Goal: Task Accomplishment & Management: Use online tool/utility

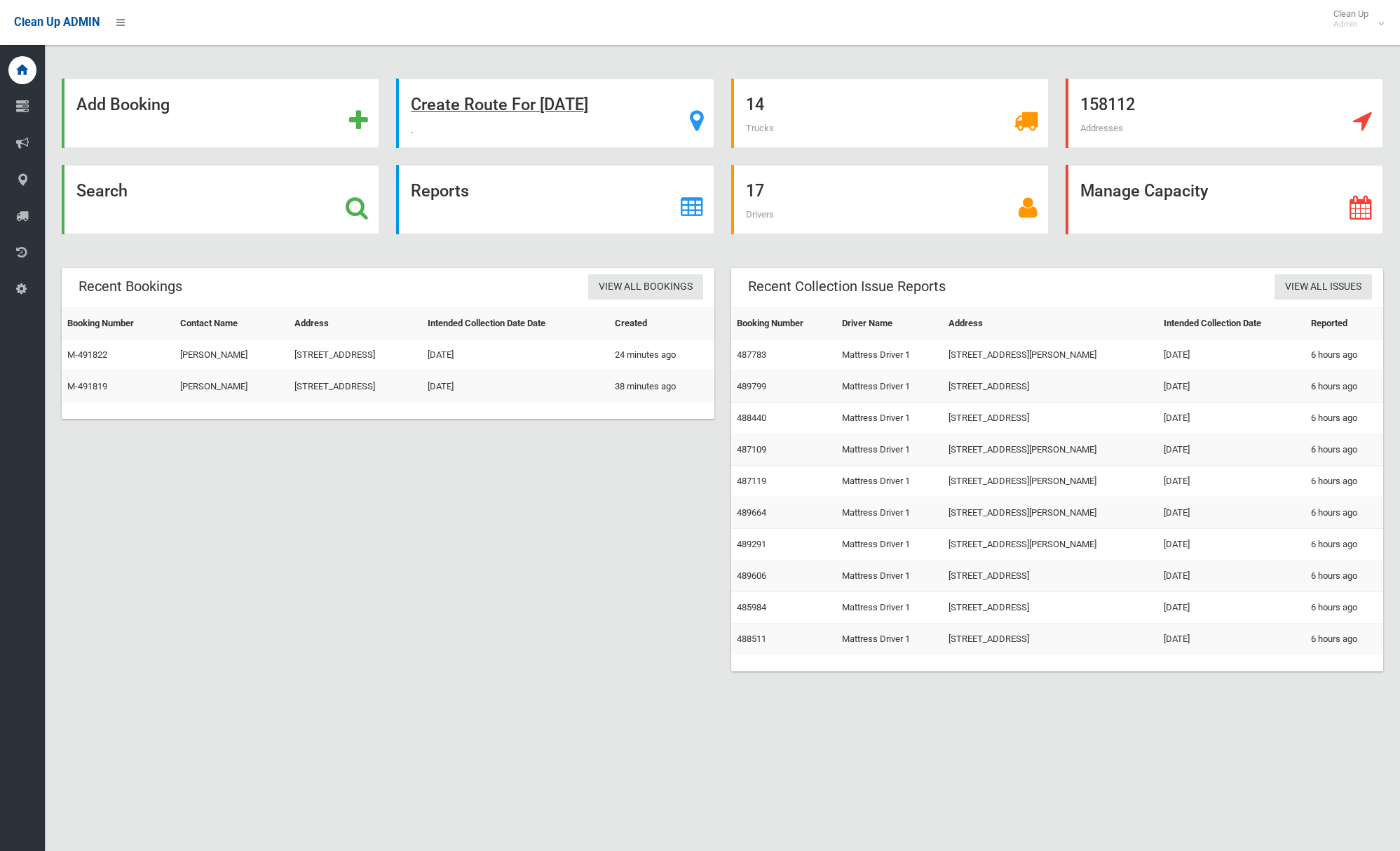
click at [556, 111] on strong "Create Route For Tomorrow" at bounding box center [499, 104] width 177 height 20
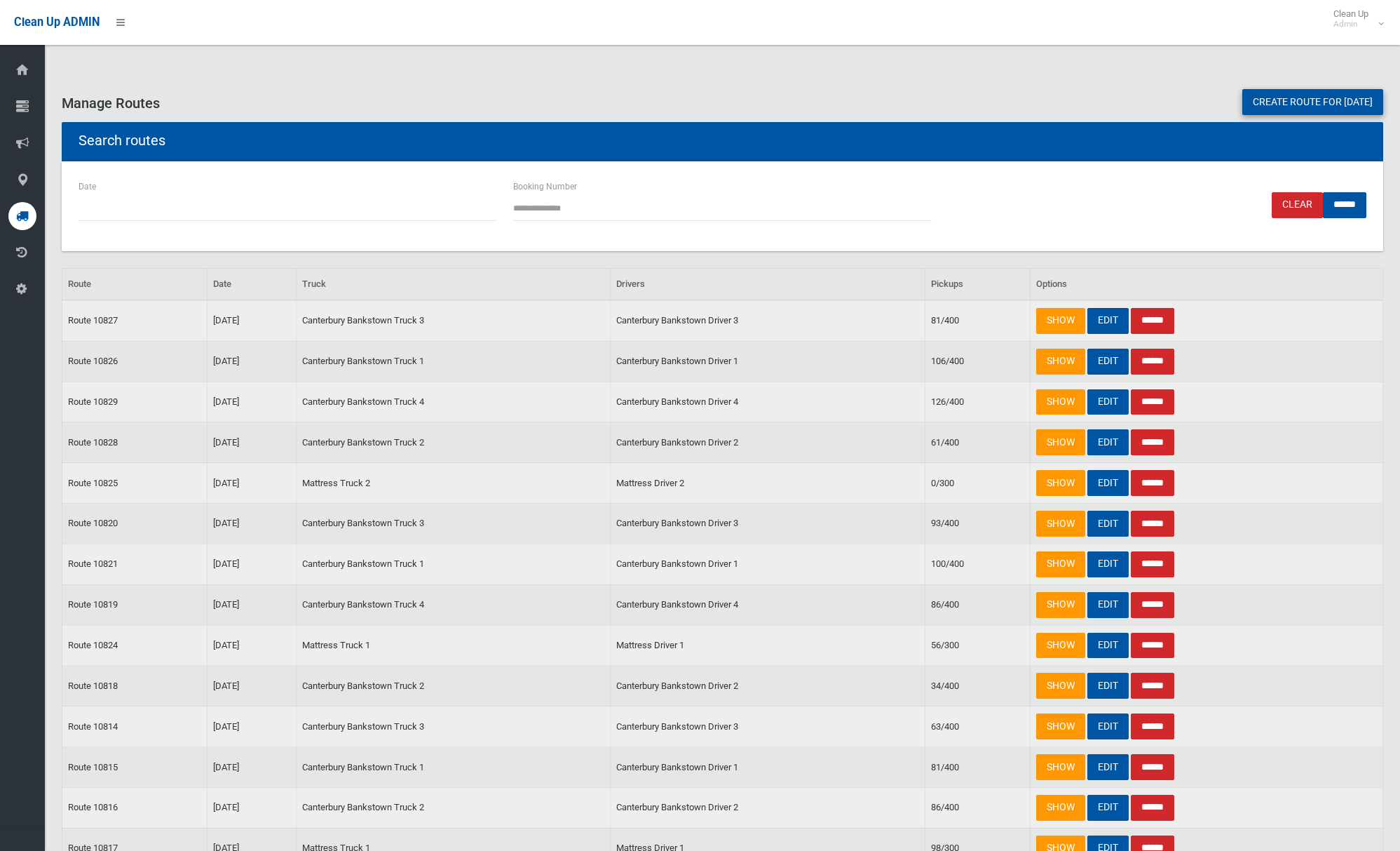
click at [1321, 106] on link "Create route for tomorrow" at bounding box center [1313, 102] width 141 height 26
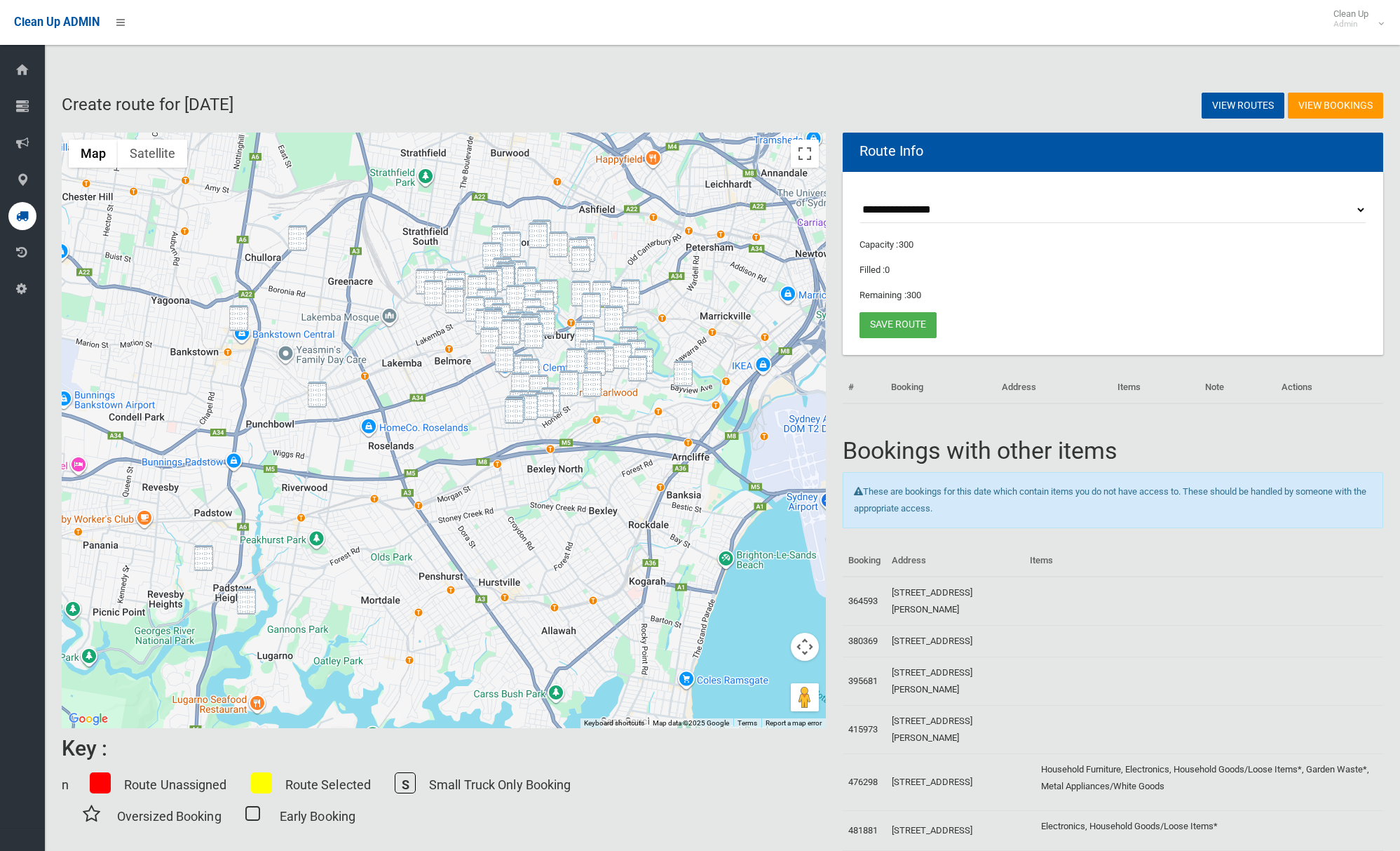
drag, startPoint x: 293, startPoint y: 234, endPoint x: 257, endPoint y: 290, distance: 66.6
click at [293, 235] on img "24 Peter Crescent, GREENACRE NSW 2190" at bounding box center [297, 238] width 19 height 26
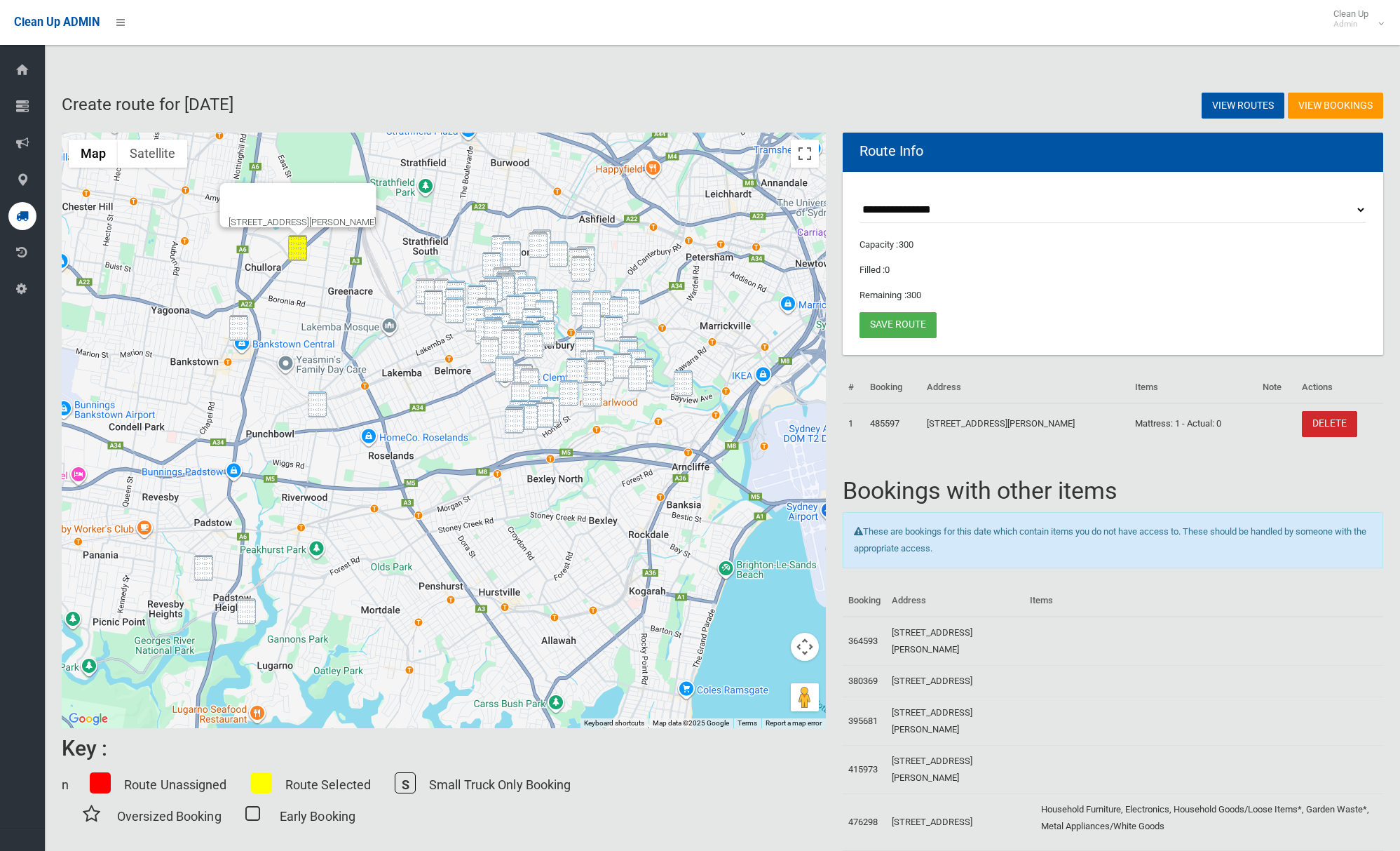
click at [238, 312] on div "24 Peter Crescent, GREENACRE NSW 2190" at bounding box center [443, 430] width 764 height 595
drag, startPoint x: 243, startPoint y: 337, endPoint x: 266, endPoint y: 374, distance: 43.6
click at [245, 338] on img "11 Jacobs Street, BANKSTOWN NSW 2200" at bounding box center [238, 327] width 19 height 26
click at [310, 396] on img "90 Rossmore Avenue, PUNCHBOWL NSW 2196" at bounding box center [317, 404] width 19 height 26
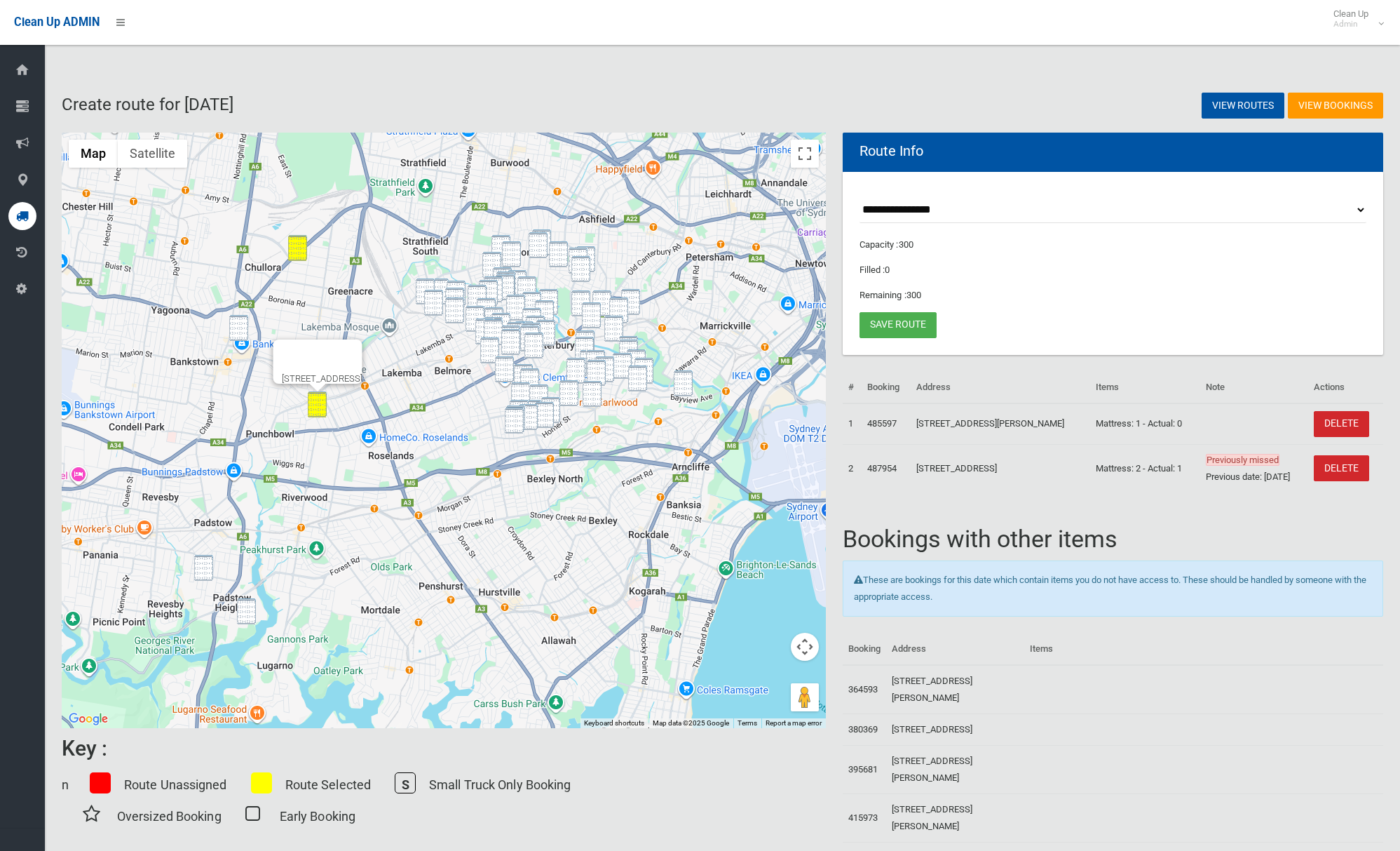
drag, startPoint x: 242, startPoint y: 318, endPoint x: 239, endPoint y: 499, distance: 181.0
click at [242, 319] on img "11 Jacobs Street, BANKSTOWN NSW 2200" at bounding box center [238, 327] width 19 height 26
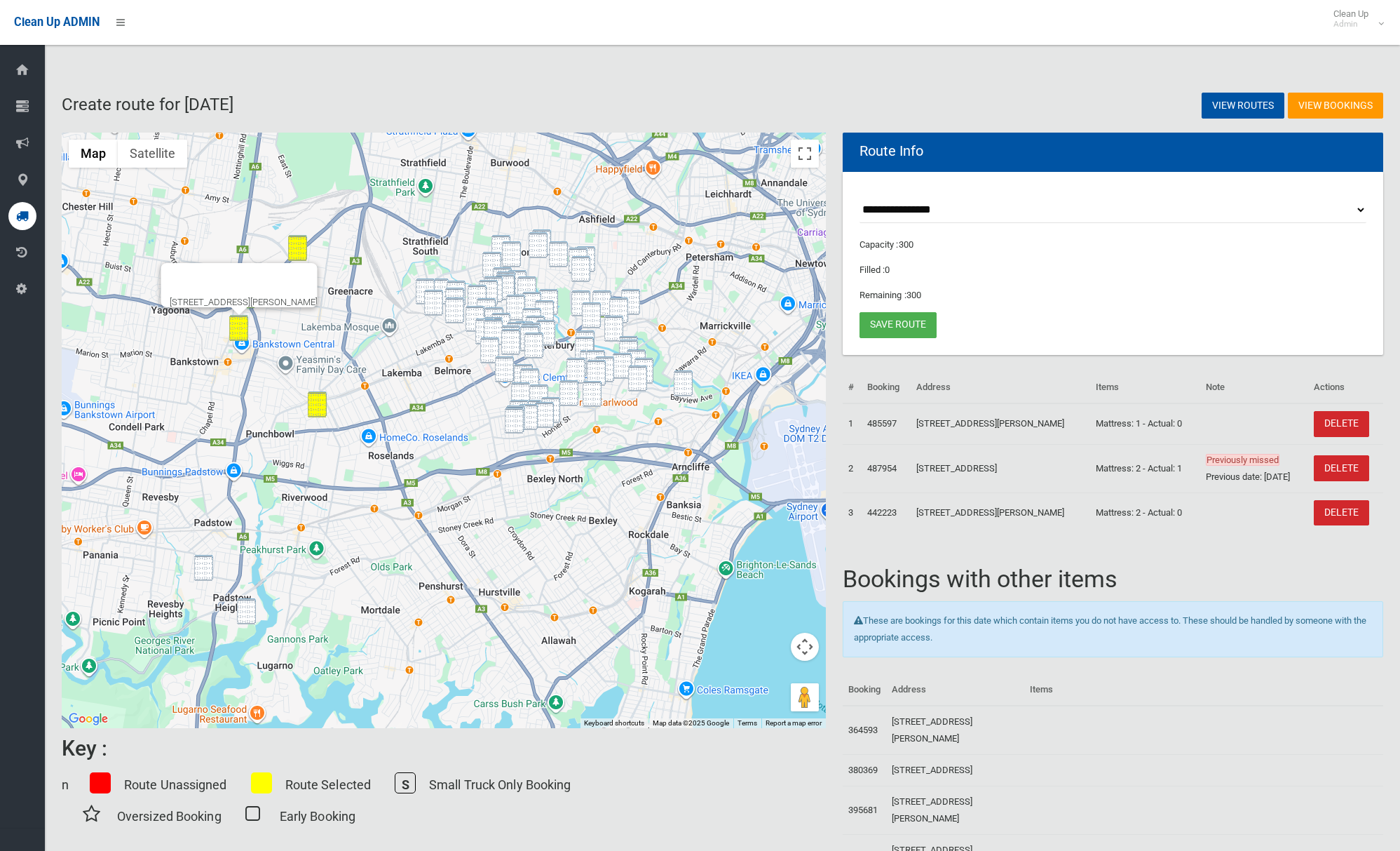
drag, startPoint x: 206, startPoint y: 575, endPoint x: 247, endPoint y: 616, distance: 58.0
click at [206, 575] on img "9 Richardson Avenue, PADSTOW NSW 2211" at bounding box center [204, 568] width 19 height 26
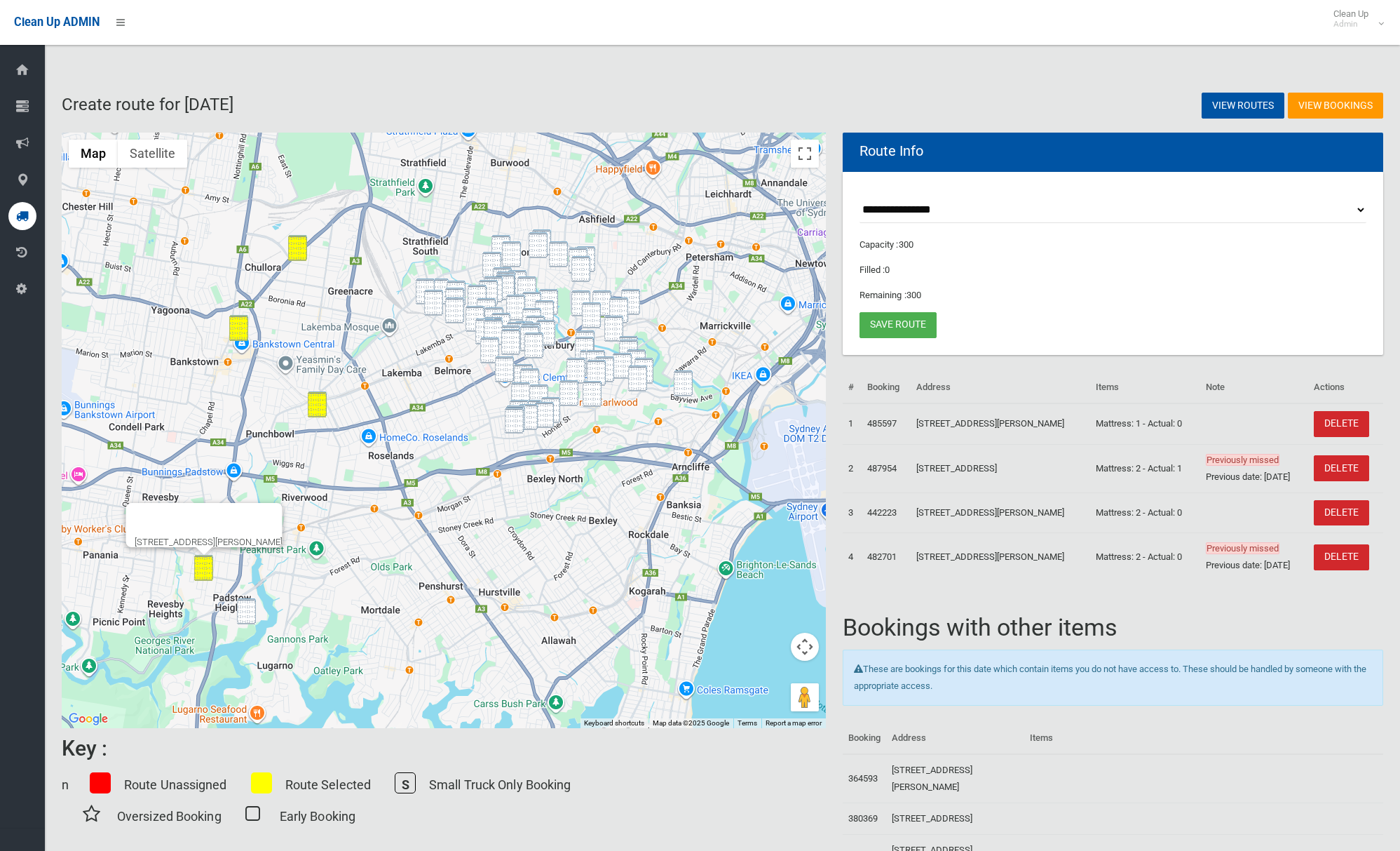
drag, startPoint x: 244, startPoint y: 615, endPoint x: 275, endPoint y: 604, distance: 32.9
click at [245, 614] on img "6 The Grove, PADSTOW HEIGHTS NSW 2211" at bounding box center [246, 611] width 19 height 26
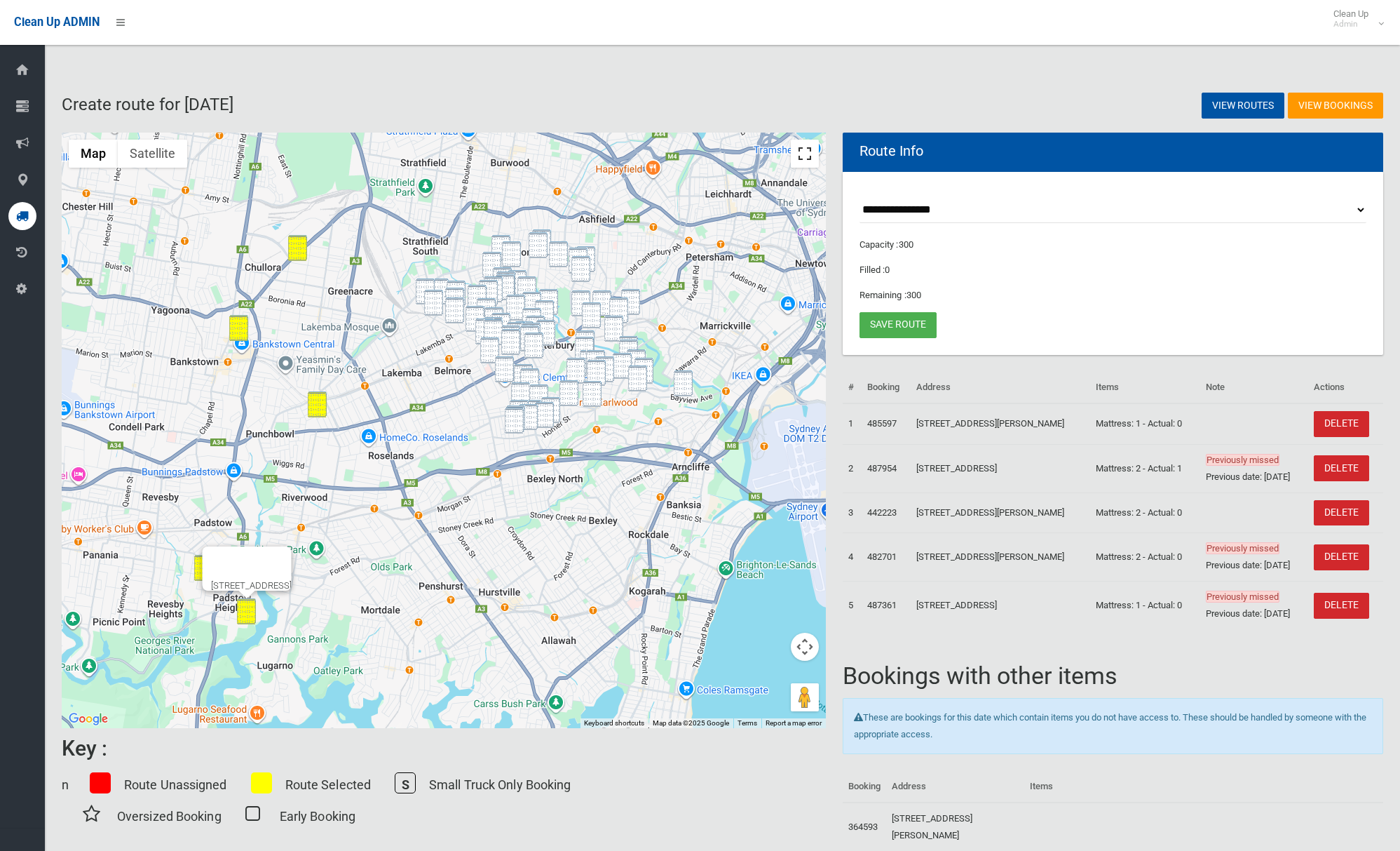
click at [797, 157] on button "Toggle fullscreen view" at bounding box center [805, 154] width 28 height 28
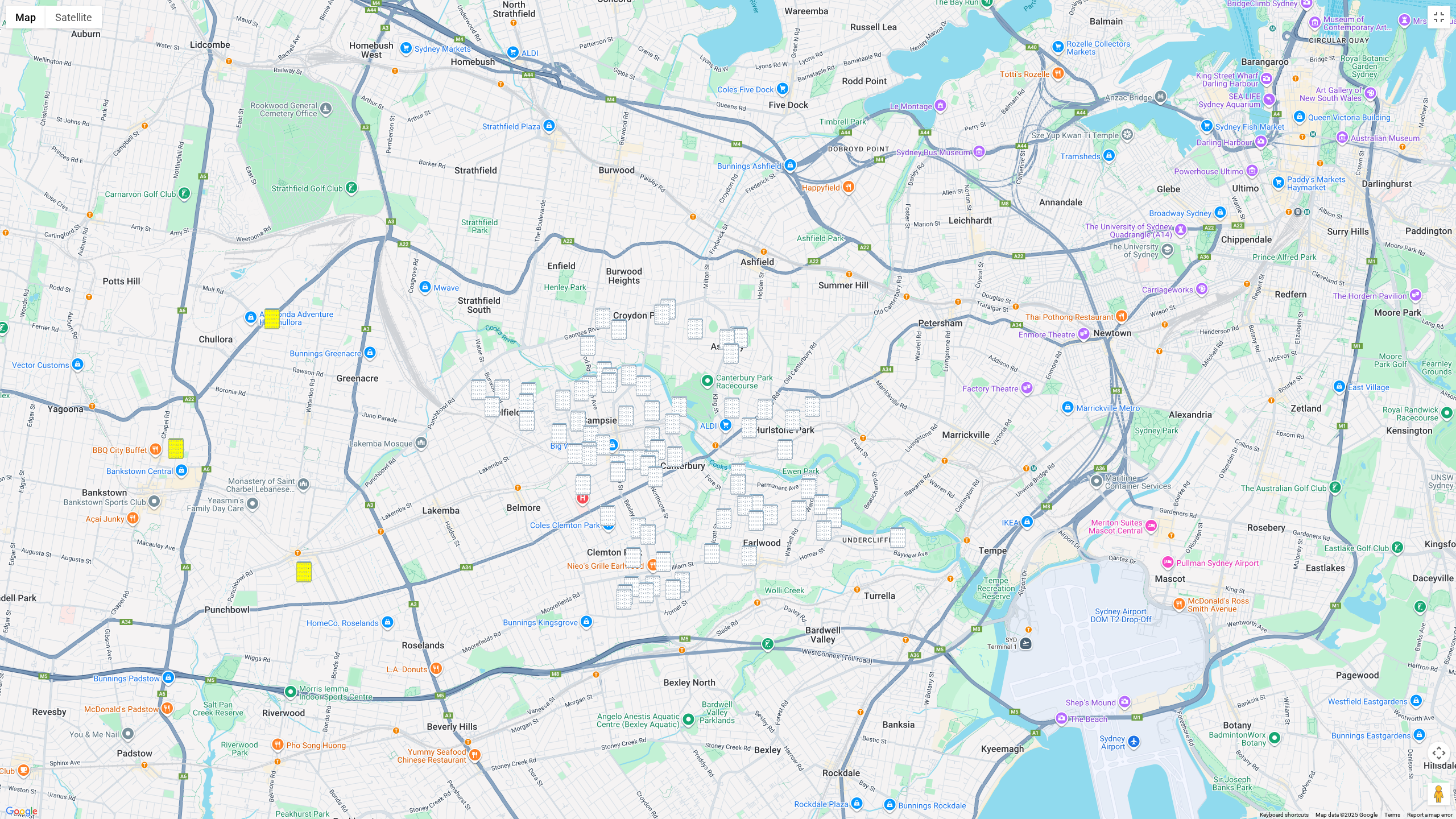
drag, startPoint x: 918, startPoint y: 264, endPoint x: 956, endPoint y: 163, distance: 107.9
click at [956, 163] on div "6 The Grove, PADSTOW HEIGHTS NSW 2211" at bounding box center [728, 409] width 1456 height 819
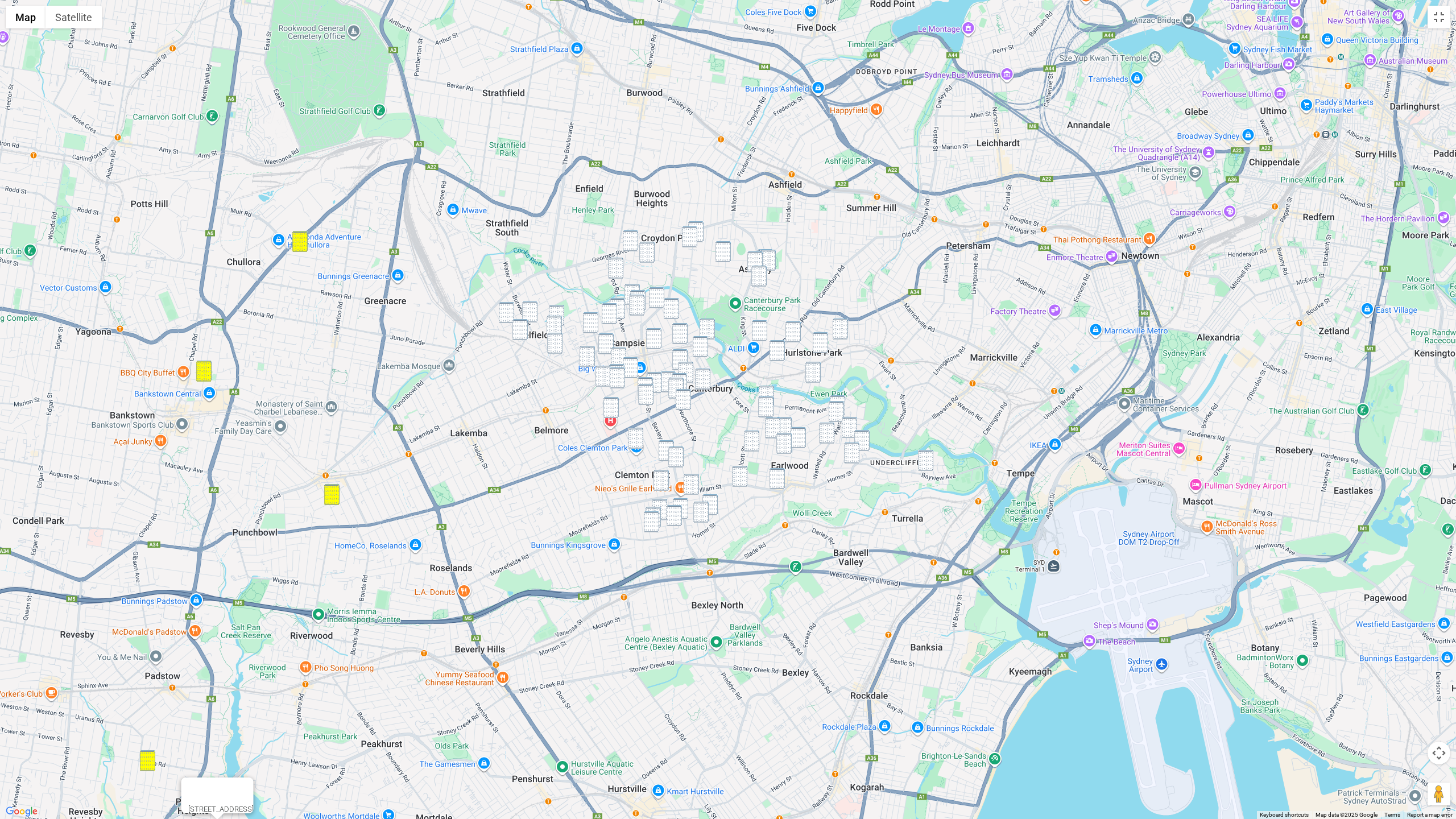
drag, startPoint x: 638, startPoint y: 241, endPoint x: 675, endPoint y: 237, distance: 37.2
click at [638, 241] on div "6 The Grove, PADSTOW HEIGHTS NSW 2211" at bounding box center [728, 409] width 1456 height 819
drag, startPoint x: 703, startPoint y: 224, endPoint x: 685, endPoint y: 236, distance: 21.6
click at [702, 225] on img "134 Croydon Avenue, CROYDON PARK NSW 2133" at bounding box center [696, 232] width 15 height 21
click at [701, 225] on img "134 Croydon Avenue, CROYDON PARK NSW 2133" at bounding box center [696, 232] width 15 height 21
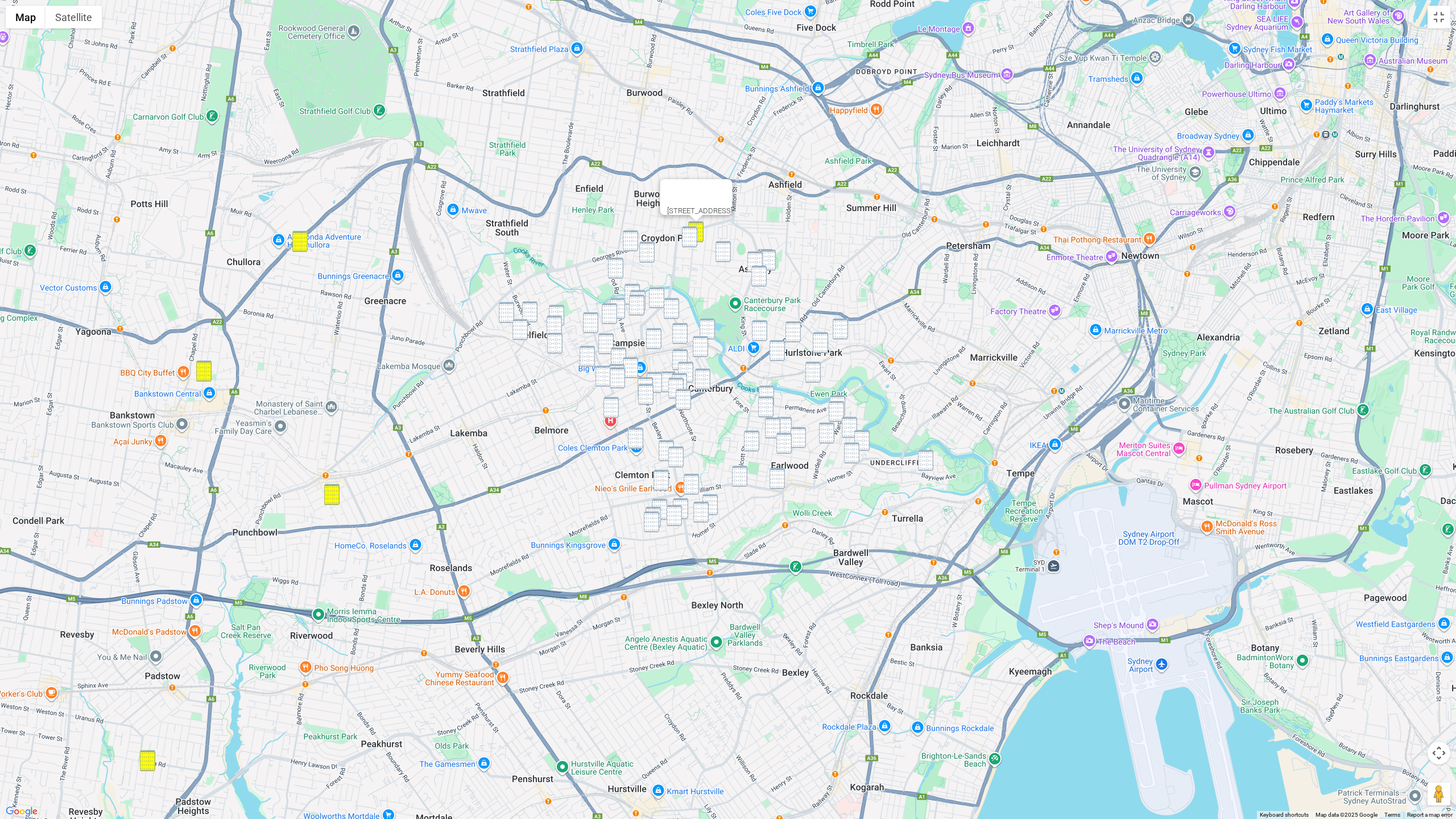
click at [686, 232] on img "149-151 Croydon Avenue, CROYDON PARK NSW 2133" at bounding box center [689, 237] width 15 height 21
drag, startPoint x: 631, startPoint y: 240, endPoint x: 638, endPoint y: 250, distance: 12.2
click at [631, 241] on img "314 Georges River Road, CROYDON PARK NSW 2133" at bounding box center [631, 241] width 15 height 21
click at [649, 254] on img "50 Wentworth Street, CROYDON PARK NSW 2133" at bounding box center [647, 252] width 15 height 21
click at [723, 252] on img "45 Goodlet Street, ASHBURY NSW 2193" at bounding box center [723, 252] width 15 height 21
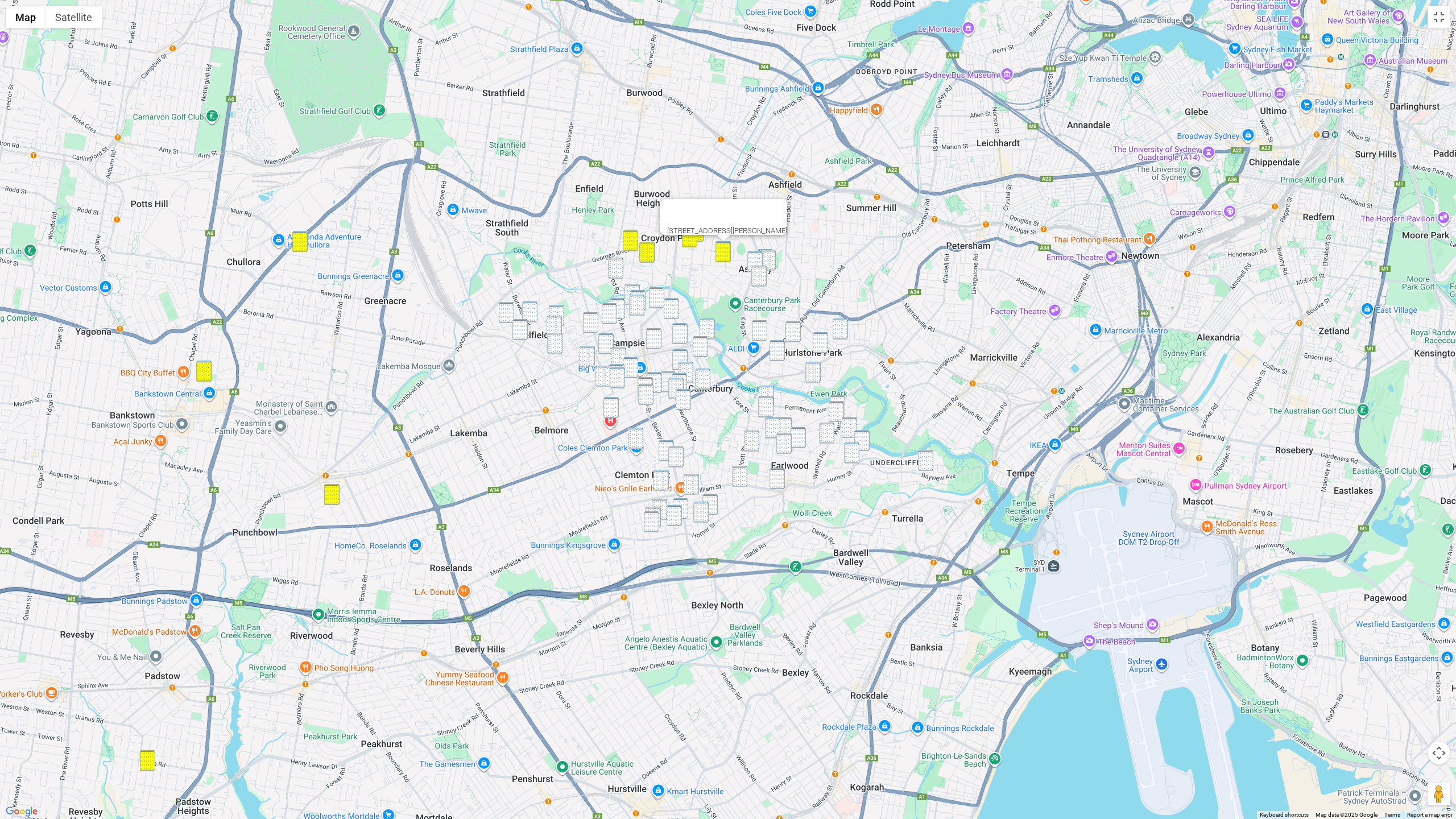
click at [771, 254] on img "35 Fifth Street, ASHBURY NSW 2193" at bounding box center [768, 260] width 15 height 21
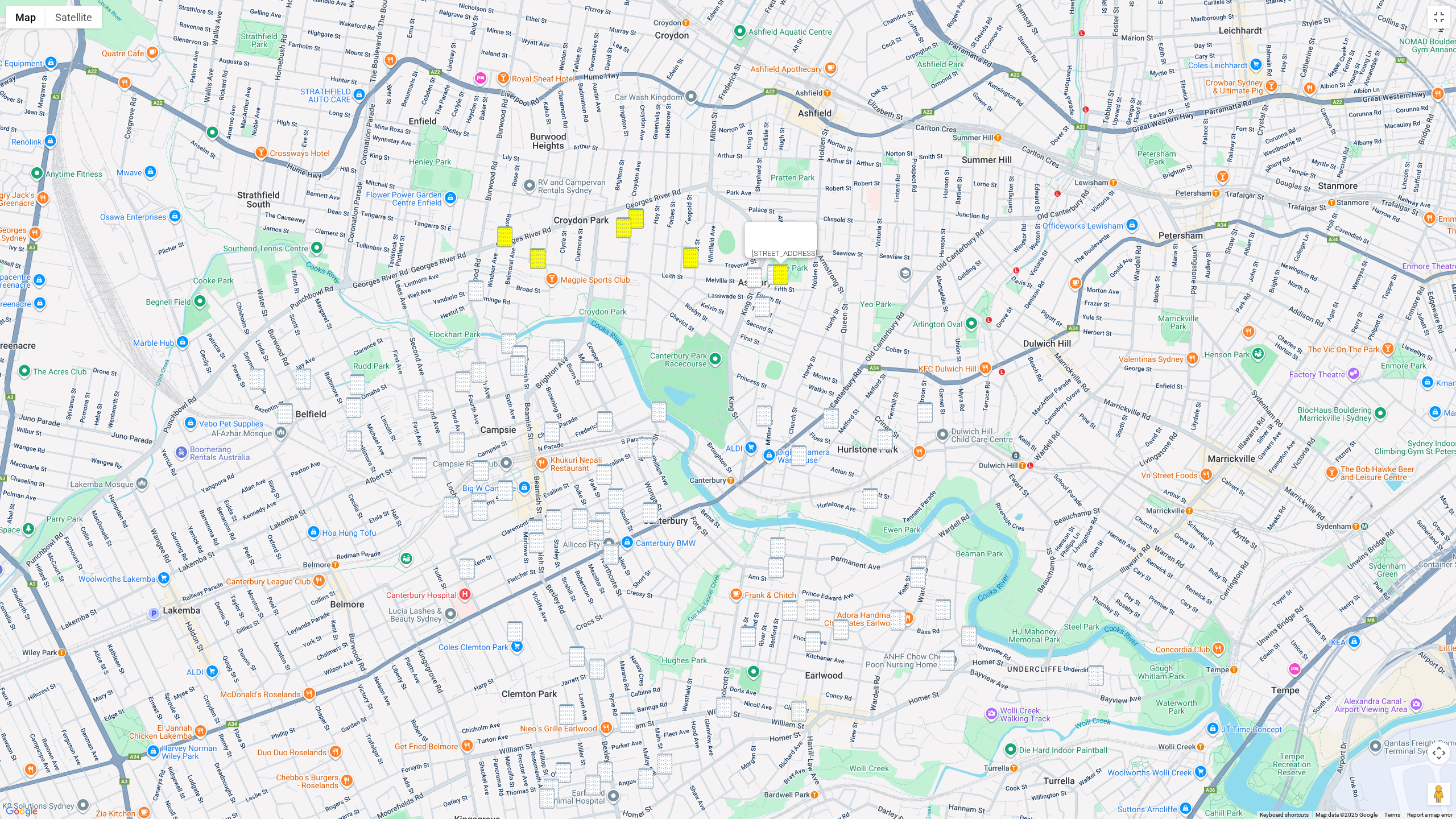
click at [771, 271] on img "43 Fifth Street, ASHBURY NSW 2193" at bounding box center [775, 274] width 15 height 21
click at [760, 274] on img "55 Fourth Street, ASHBURY NSW 2193" at bounding box center [754, 278] width 15 height 21
drag, startPoint x: 760, startPoint y: 312, endPoint x: 776, endPoint y: 310, distance: 16.1
click at [760, 311] on img "48 Third Street, ASHBURY NSW 2193" at bounding box center [762, 306] width 15 height 21
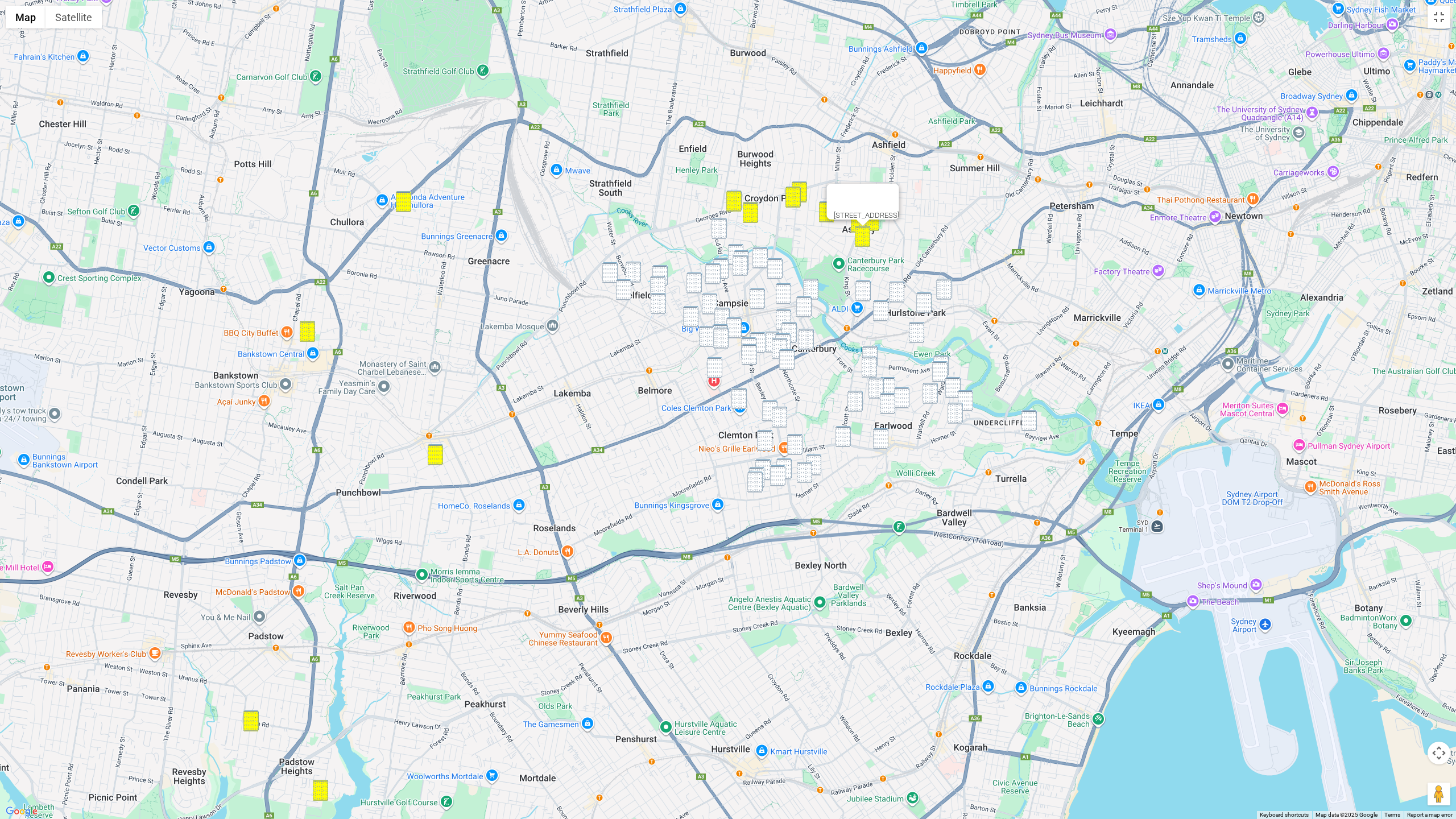
drag, startPoint x: 754, startPoint y: 289, endPoint x: 659, endPoint y: 227, distance: 113.4
click at [659, 227] on div "48 Third Street, ASHBURY NSW 2193" at bounding box center [728, 409] width 1456 height 819
drag, startPoint x: 715, startPoint y: 228, endPoint x: 667, endPoint y: 258, distance: 56.6
click at [715, 228] on img "216A Burwood Road, CROYDON PARK NSW 2133" at bounding box center [719, 228] width 15 height 21
click at [617, 273] on div "216A Burwood Road, CROYDON PARK NSW 2133" at bounding box center [728, 409] width 1456 height 819
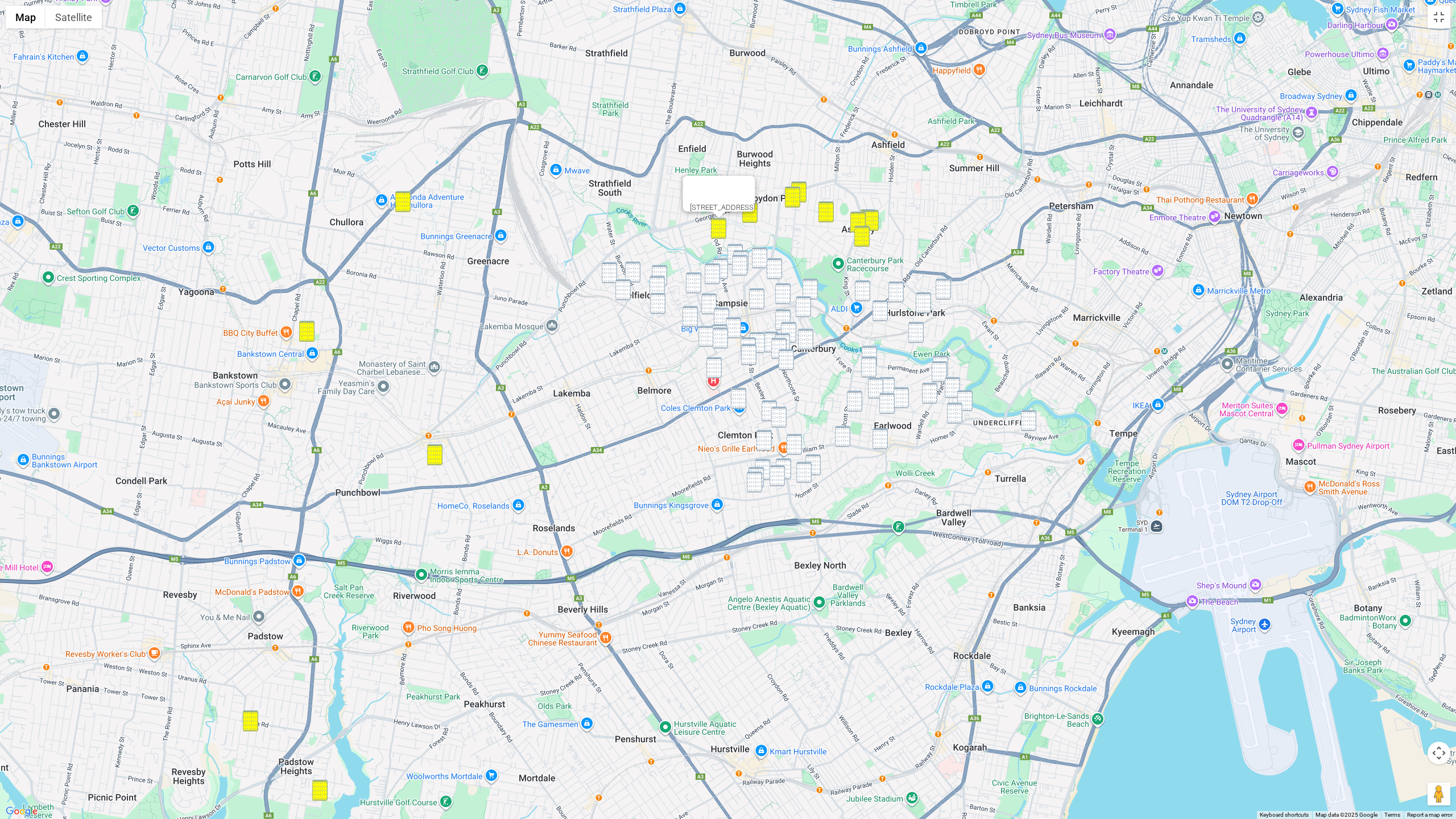
click at [635, 274] on img "81 Burwood Road, BELFIELD NSW 2191" at bounding box center [633, 272] width 15 height 21
click at [654, 271] on img "13 Omaha Street, BELFIELD NSW 2191" at bounding box center [659, 275] width 15 height 21
click at [605, 271] on img "36 Seymour Parade, BELFIELD NSW 2191" at bounding box center [610, 273] width 15 height 21
drag, startPoint x: 618, startPoint y: 285, endPoint x: 638, endPoint y: 285, distance: 20.0
click at [619, 285] on img "1 Seymour Parade, BELFIELD NSW 2191" at bounding box center [623, 289] width 15 height 21
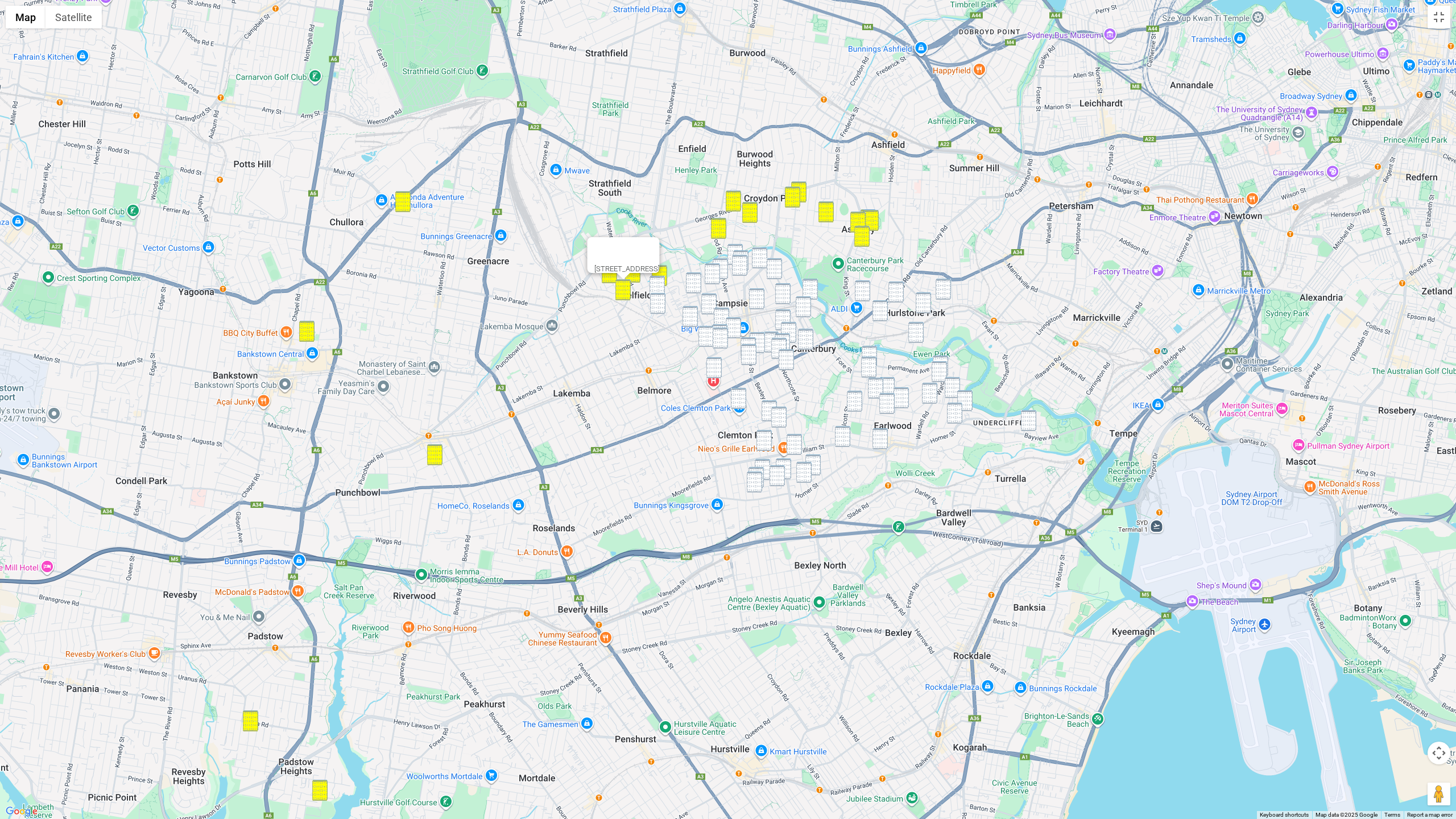
click at [649, 284] on div "1 Seymour Parade, BELFIELD NSW 2191" at bounding box center [728, 409] width 1456 height 819
drag, startPoint x: 663, startPoint y: 294, endPoint x: 659, endPoint y: 305, distance: 11.7
click at [663, 294] on img "34-40 Baltimore Street, BELFIELD NSW 2191" at bounding box center [657, 303] width 15 height 21
click at [698, 322] on div "34-40 Baltimore Street, BELFIELD NSW 2191" at bounding box center [728, 409] width 1456 height 819
click at [693, 316] on img "15 Lincoln Street, CAMPSIE NSW 2194" at bounding box center [690, 316] width 15 height 21
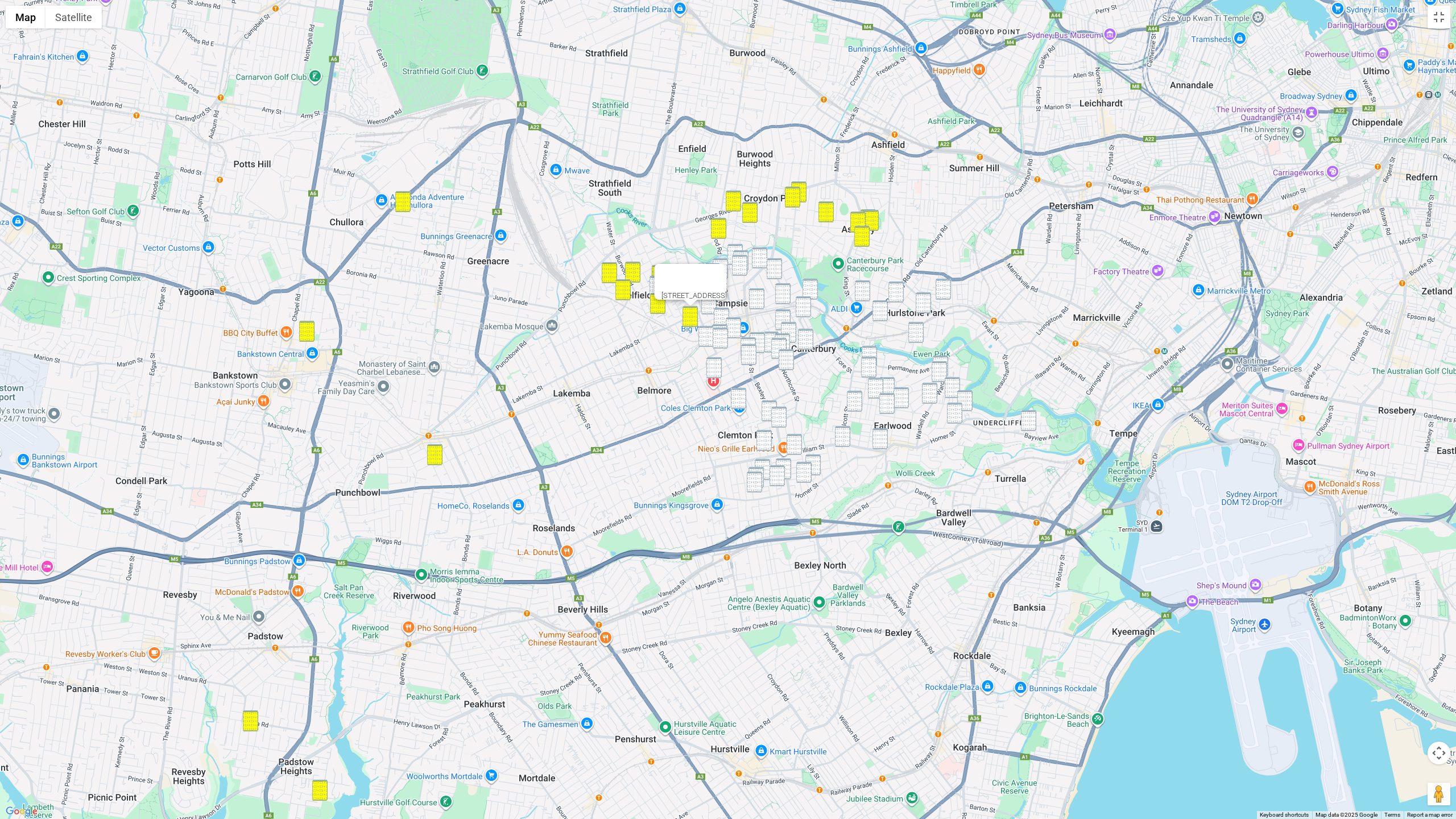
click at [712, 336] on img "107-111 Evaline Street, CAMPSIE NSW 2194" at bounding box center [720, 338] width 15 height 21
drag, startPoint x: 717, startPoint y: 336, endPoint x: 718, endPoint y: 381, distance: 45.0
click at [717, 336] on img "107-111 Evaline Street, CAMPSIE NSW 2194" at bounding box center [720, 338] width 15 height 21
click at [713, 368] on img "51 Beaumont Street, CAMPSIE NSW 2194" at bounding box center [714, 367] width 15 height 21
click at [739, 396] on img "3 Sunbeam Street, CAMPSIE NSW 2194" at bounding box center [739, 398] width 15 height 21
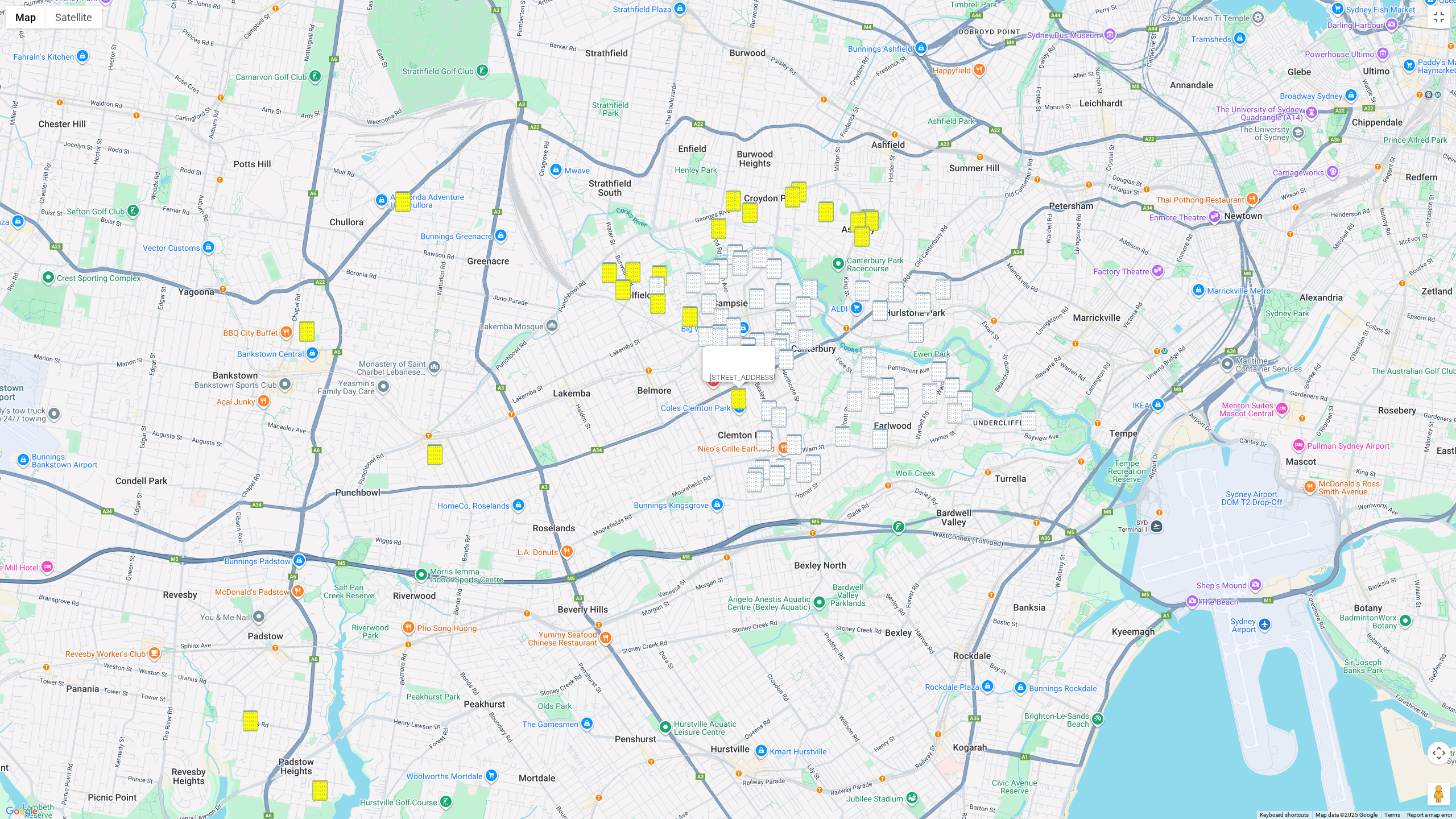
drag, startPoint x: 767, startPoint y: 403, endPoint x: 781, endPoint y: 414, distance: 17.8
click at [767, 403] on img "89 Viking Street, CLEMTON PARK NSW 2206" at bounding box center [769, 410] width 15 height 21
click at [782, 414] on img "96 Bexley Road, EARLWOOD NSW 2206" at bounding box center [779, 417] width 15 height 21
click at [733, 246] on img "3/11 Seventh Avenue, CAMPSIE NSW 2194" at bounding box center [735, 254] width 15 height 21
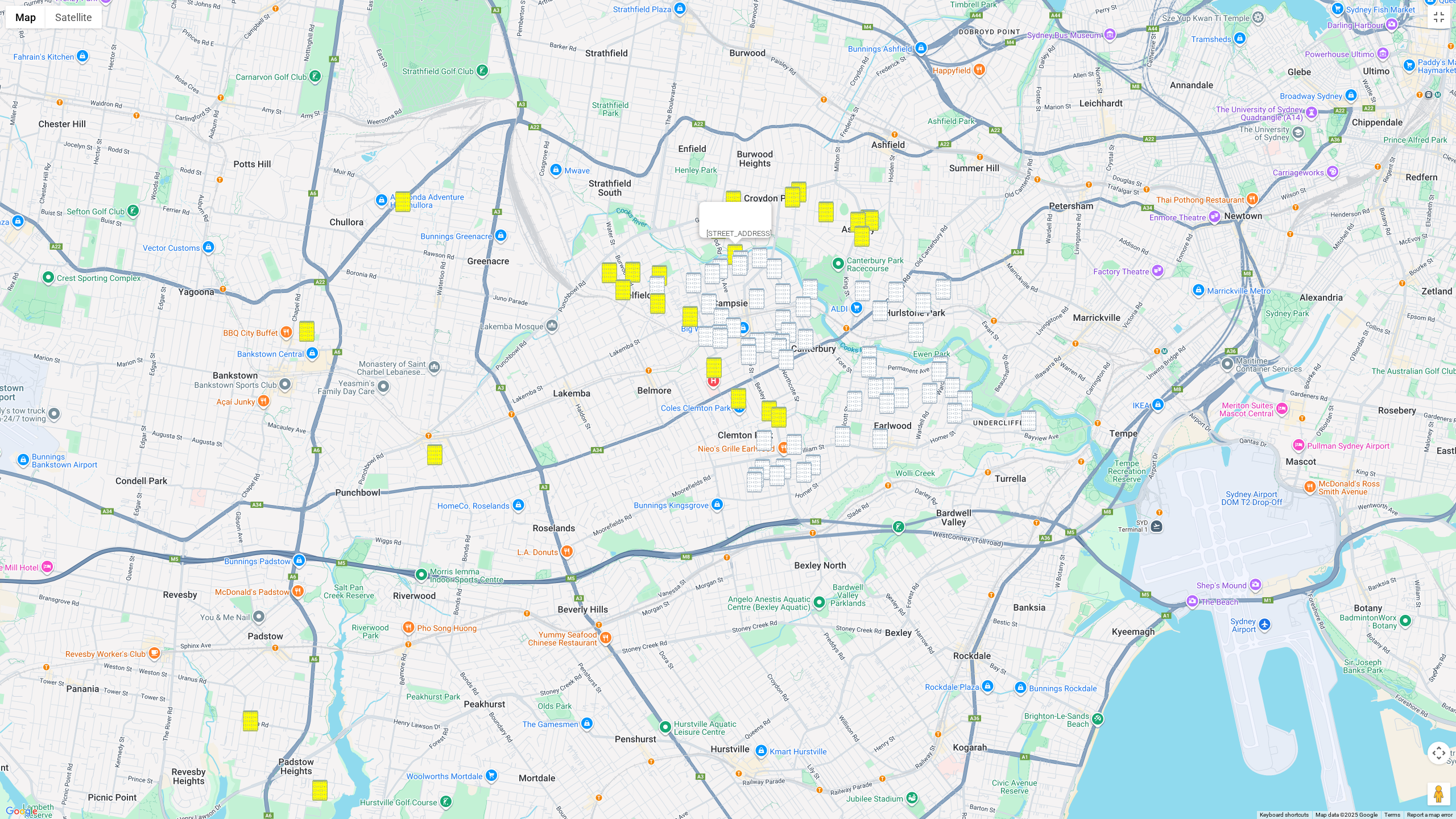
click at [661, 290] on img "71 Baltimore Street, BELFIELD NSW 2191" at bounding box center [657, 286] width 15 height 21
click at [691, 285] on img "85 Eighth Avenue, CAMPSIE NSW 2194" at bounding box center [693, 283] width 15 height 21
click at [708, 297] on img "4 Harcourt Avenue, CAMPSIE NSW 2194" at bounding box center [709, 304] width 15 height 21
drag, startPoint x: 721, startPoint y: 312, endPoint x: 715, endPoint y: 320, distance: 10.0
click at [720, 312] on img "53 Anglo Road, CAMPSIE NSW 2194" at bounding box center [721, 318] width 15 height 21
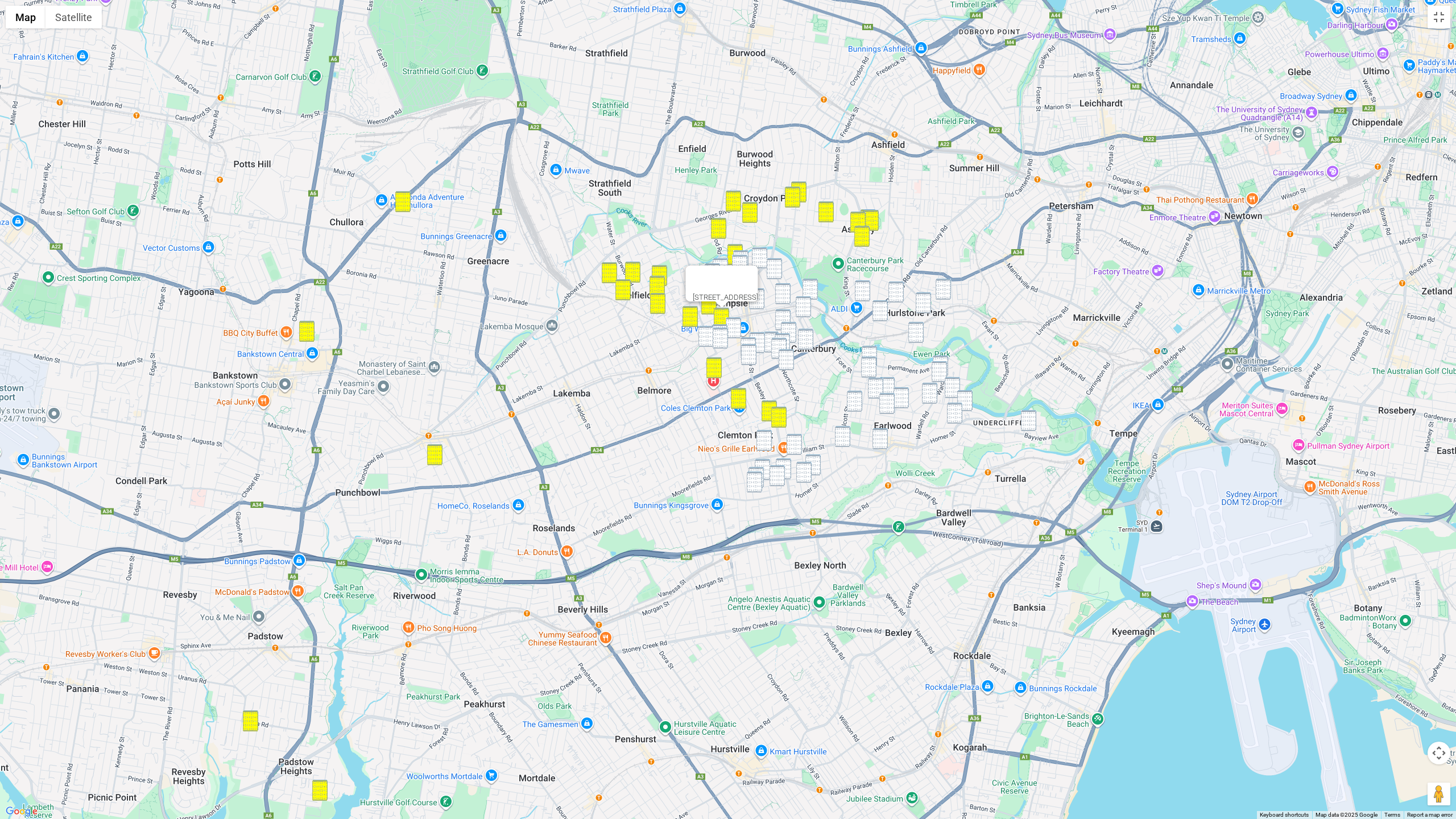
click at [709, 326] on img "28-30 Loftus Street, CAMPSIE NSW 2194" at bounding box center [706, 336] width 15 height 21
click at [717, 326] on img "70-72 Amy Street, CAMPSIE NSW 2194" at bounding box center [719, 334] width 15 height 21
click at [717, 331] on img "107-111 Evaline Street, CAMPSIE NSW 2194" at bounding box center [720, 338] width 15 height 21
drag, startPoint x: 735, startPoint y: 326, endPoint x: 753, endPoint y: 340, distance: 22.8
click at [736, 326] on img "42 Amy Street, CAMPSIE NSW 2194" at bounding box center [733, 327] width 15 height 21
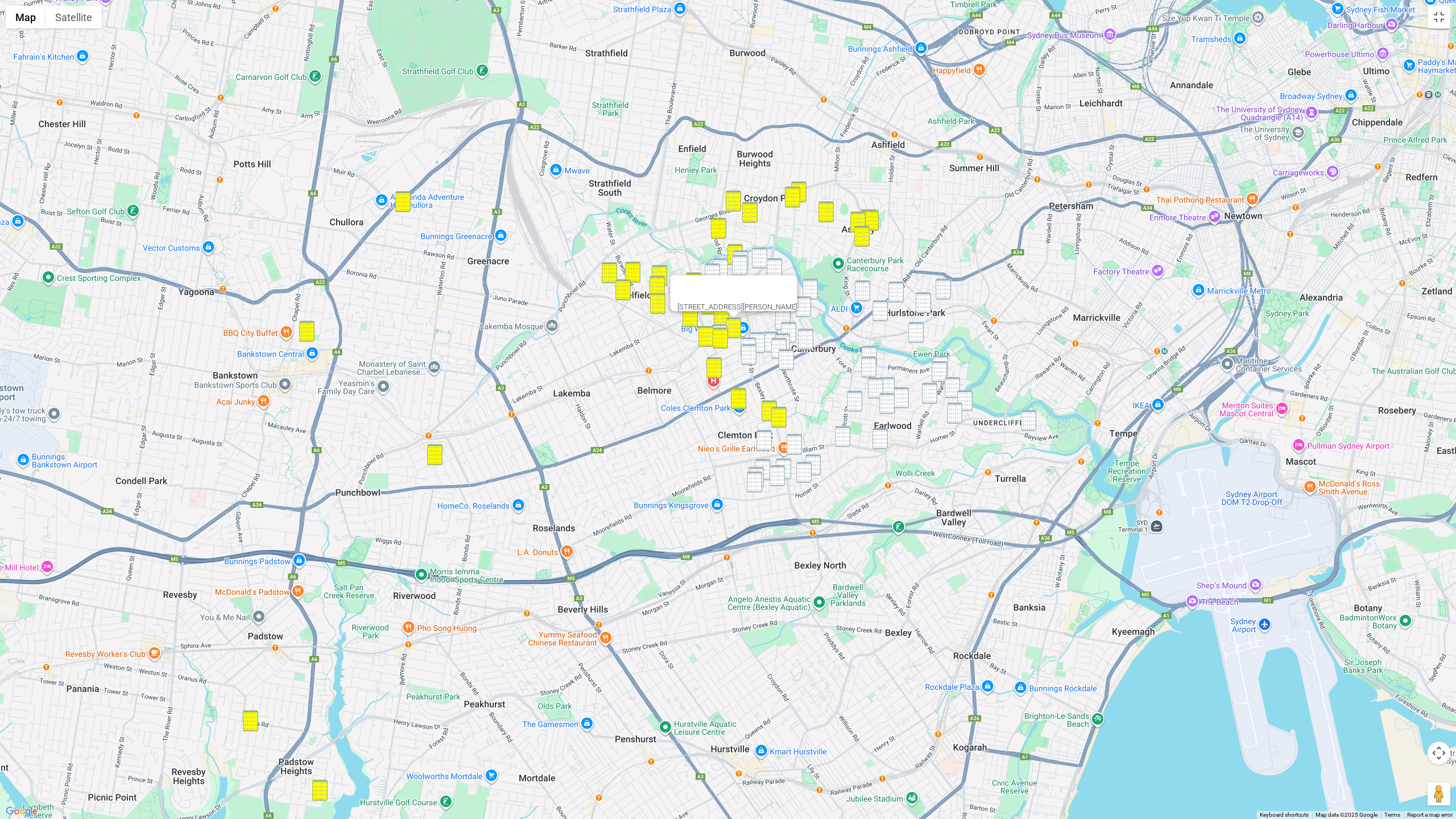
drag, startPoint x: 749, startPoint y: 338, endPoint x: 749, endPoint y: 350, distance: 12.0
click at [749, 338] on img "342 Beamish Street, CAMPSIE NSW 2194" at bounding box center [748, 347] width 15 height 21
click at [749, 352] on img "2/370 Beamish Street, CAMPSIE NSW 2194" at bounding box center [749, 354] width 15 height 21
click at [735, 264] on img "42-46 Beamish Street, CAMPSIE NSW 2194" at bounding box center [740, 265] width 15 height 21
click at [721, 258] on img "32-34 Fifth Avenue, CAMPSIE NSW 2194" at bounding box center [720, 268] width 15 height 21
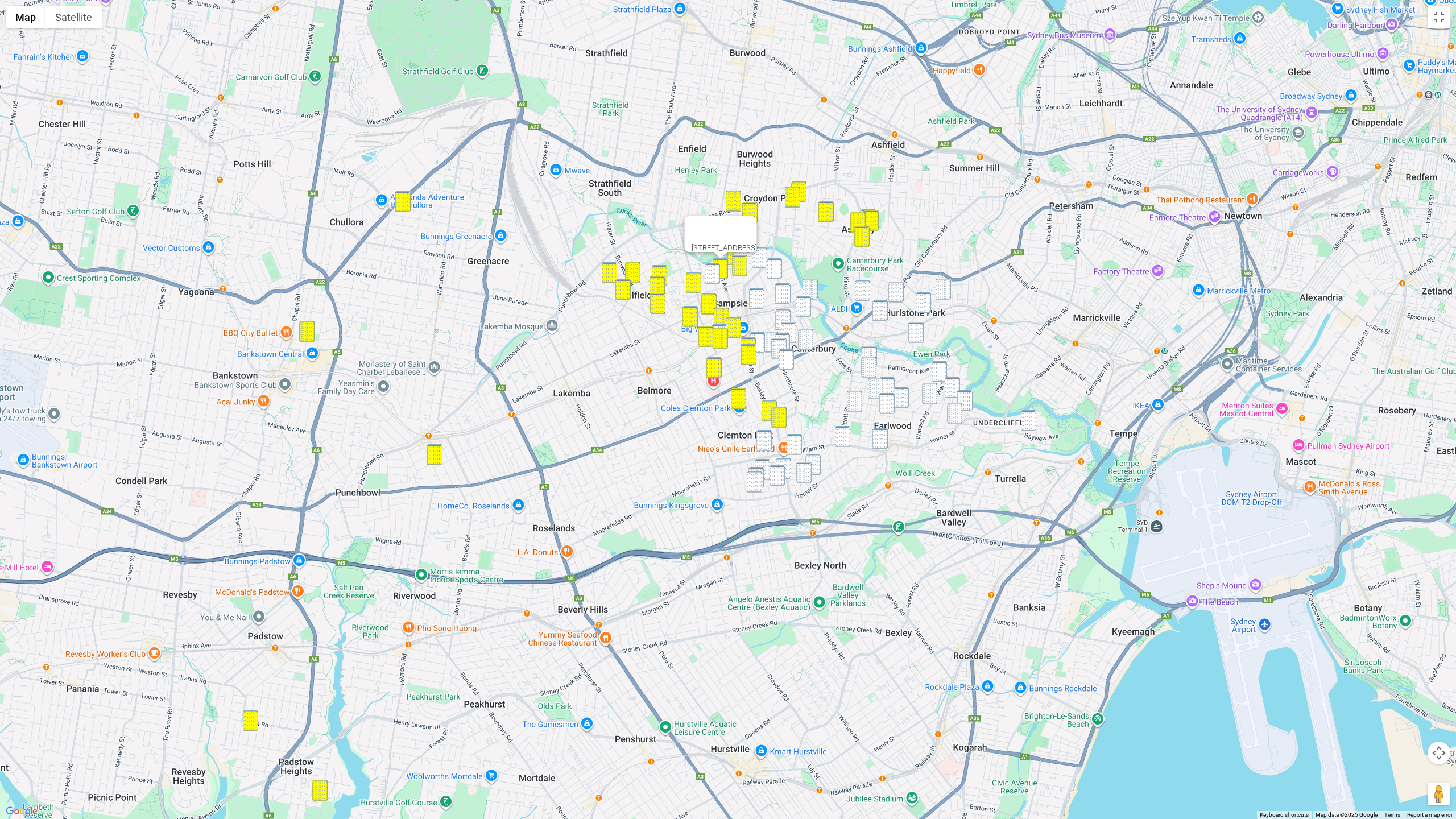
click at [717, 264] on img "38 Fourth Avenue, CAMPSIE NSW 2194" at bounding box center [712, 273] width 15 height 21
click at [759, 259] on img "170 Brighton Avenue, CAMPSIE NSW 2194" at bounding box center [760, 258] width 15 height 21
drag, startPoint x: 772, startPoint y: 267, endPoint x: 769, endPoint y: 290, distance: 23.2
click at [772, 267] on img "31 Moore Street, CAMPSIE NSW 2194" at bounding box center [774, 268] width 15 height 21
click at [758, 303] on img "31 North Parade, CAMPSIE NSW 2194" at bounding box center [756, 299] width 15 height 21
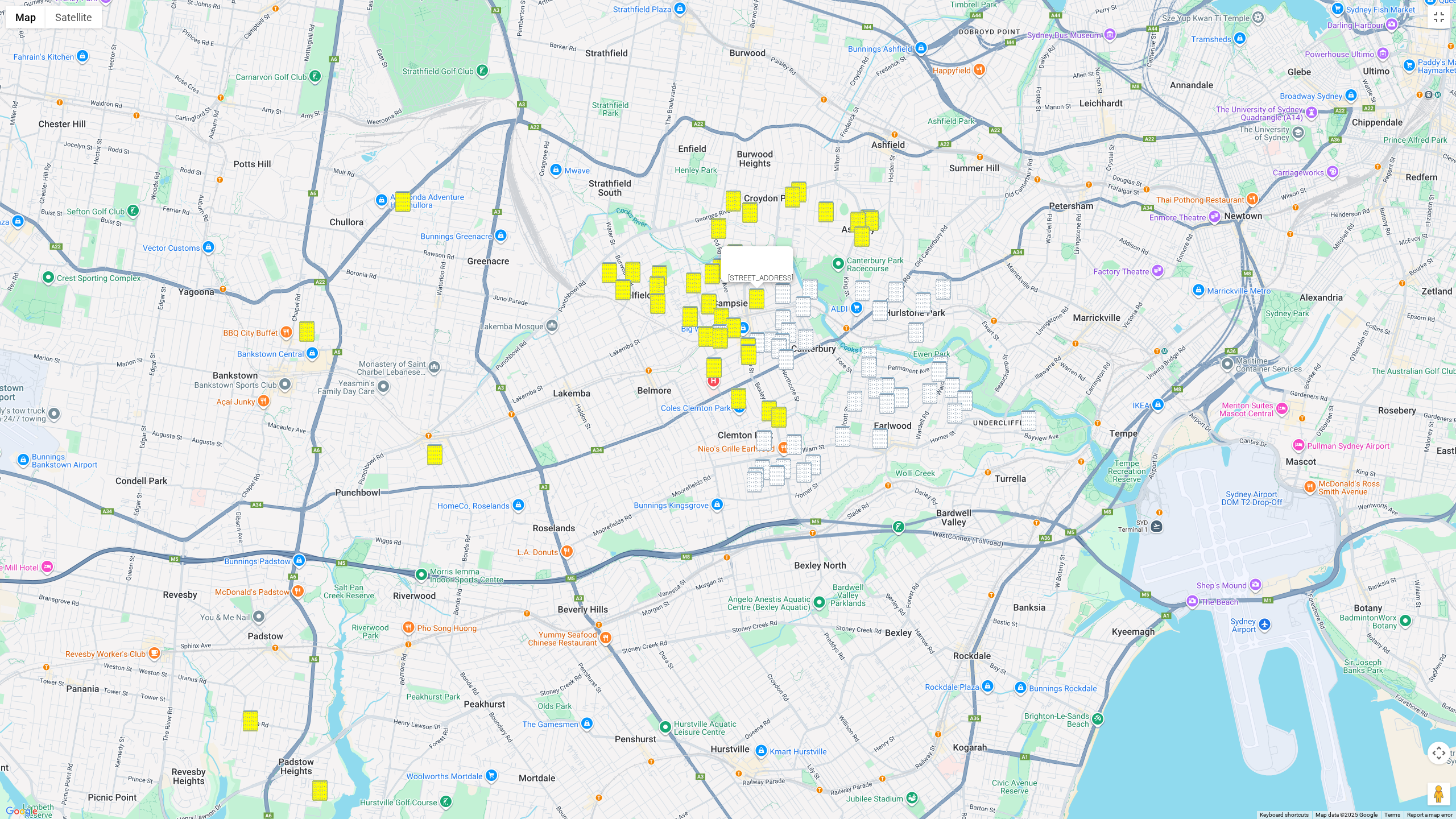
click at [805, 299] on img "3 Wairoa Street, CANTERBURY NSW 2193" at bounding box center [803, 306] width 15 height 21
click at [936, 287] on img "72A Duntroon Street, HURLSTONE PARK NSW 2193" at bounding box center [943, 289] width 15 height 21
click at [781, 288] on img "4/10 North Parade, CAMPSIE NSW 2194" at bounding box center [783, 294] width 15 height 21
click at [812, 289] on img "7 Nowra Street, CAMPSIE NSW 2194" at bounding box center [810, 289] width 15 height 21
click at [781, 315] on img "25 Gould Street, CAMPSIE NSW 2194" at bounding box center [783, 320] width 15 height 21
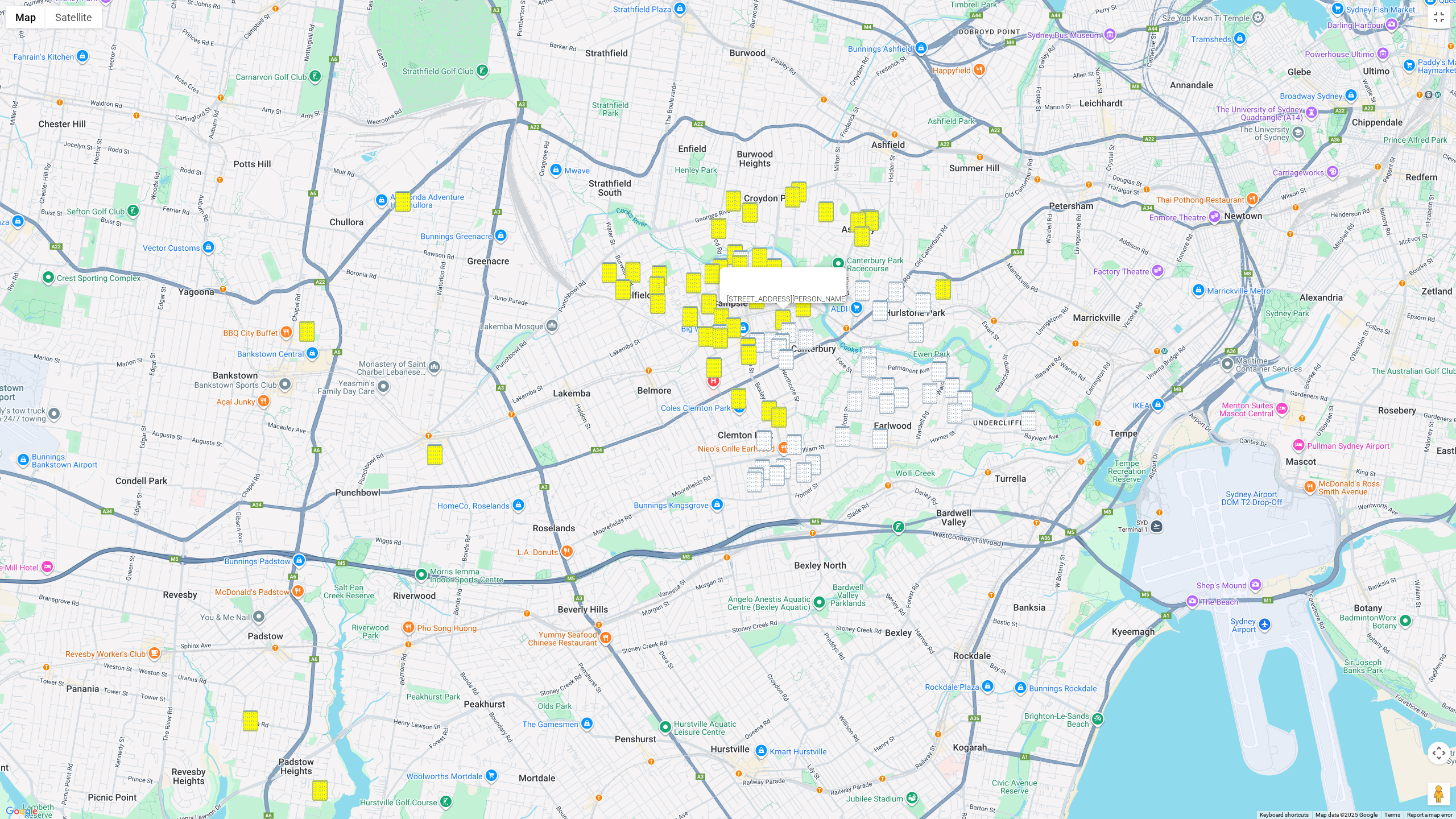
click at [790, 326] on img "4/53 Gould Street, CAMPSIE NSW 2194" at bounding box center [788, 332] width 15 height 21
click at [763, 336] on img "29 Unara Street, CAMPSIE NSW 2194" at bounding box center [757, 342] width 15 height 21
drag, startPoint x: 769, startPoint y: 336, endPoint x: 782, endPoint y: 335, distance: 13.0
click at [769, 336] on img "5/8 Unara Street, CAMPSIE NSW 2194" at bounding box center [771, 342] width 15 height 21
click at [783, 335] on img "95 Duke Street, CAMPSIE NSW 2194" at bounding box center [782, 343] width 15 height 21
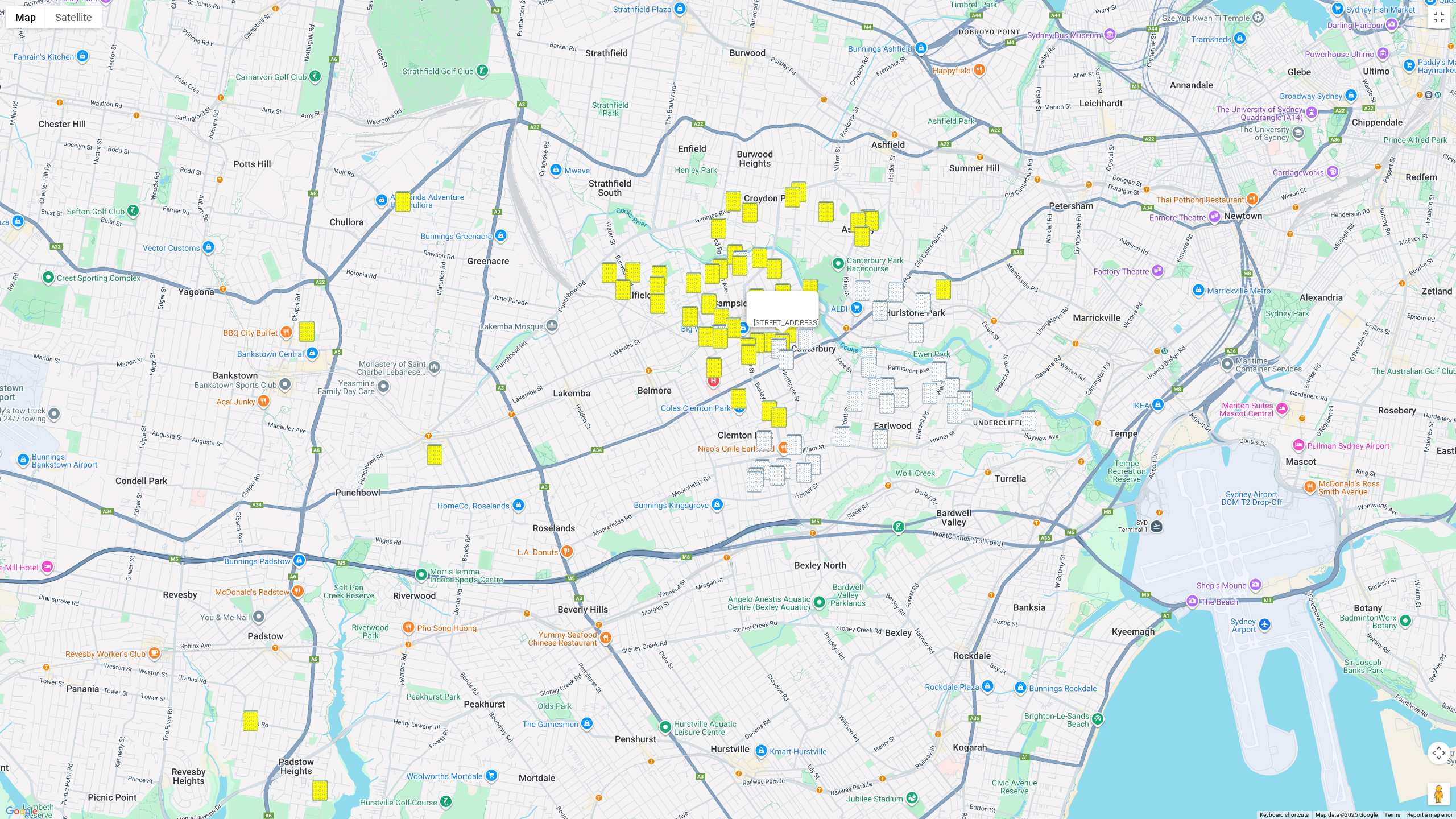
click at [780, 342] on img "106-108 Duke Street, CAMPSIE NSW 2194" at bounding box center [779, 348] width 15 height 21
click at [808, 340] on img "319 Canterbury Road, CANTERBURY NSW 2193" at bounding box center [806, 339] width 15 height 21
drag, startPoint x: 783, startPoint y: 361, endPoint x: 802, endPoint y: 351, distance: 21.5
click at [783, 361] on img "18 Northcote Street, CANTERBURY NSW 2193" at bounding box center [786, 359] width 15 height 21
drag, startPoint x: 863, startPoint y: 289, endPoint x: 873, endPoint y: 289, distance: 10.0
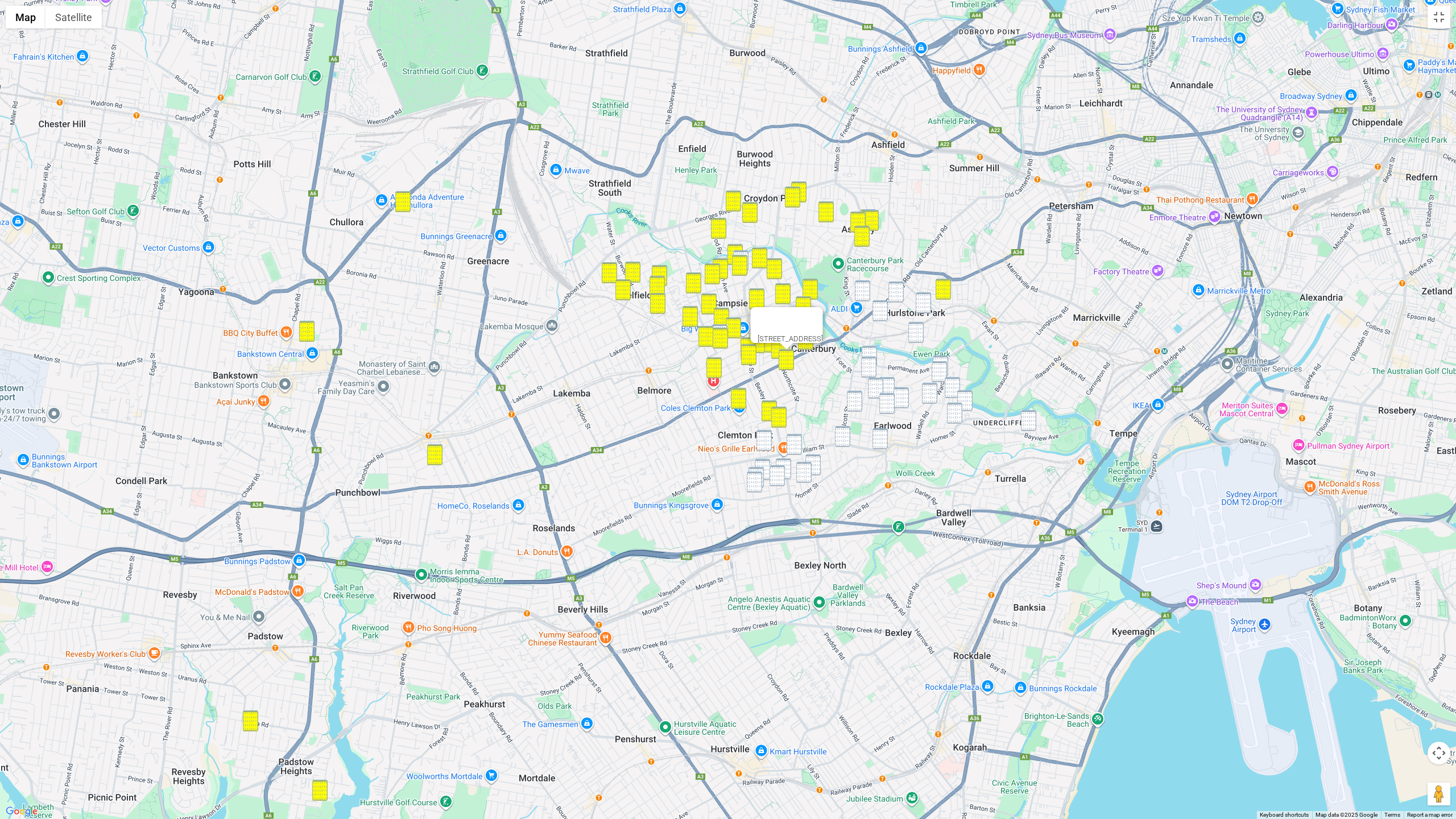
click at [863, 289] on img "38-42 Minter Street, CANTERBURY NSW 2193" at bounding box center [862, 290] width 15 height 21
click at [890, 290] on img "19 Dunkeld Avenue, HURLSTONE PARK NSW 2193" at bounding box center [896, 292] width 15 height 21
click at [923, 303] on img "13 Mill Street, HURLSTONE PARK NSW 2193" at bounding box center [923, 303] width 15 height 21
click at [880, 312] on img "57 Kilbride Street, HURLSTONE PARK NSW 2193" at bounding box center [880, 310] width 15 height 21
click at [924, 337] on div "57 Kilbride Street, HURLSTONE PARK NSW 2193" at bounding box center [728, 409] width 1456 height 819
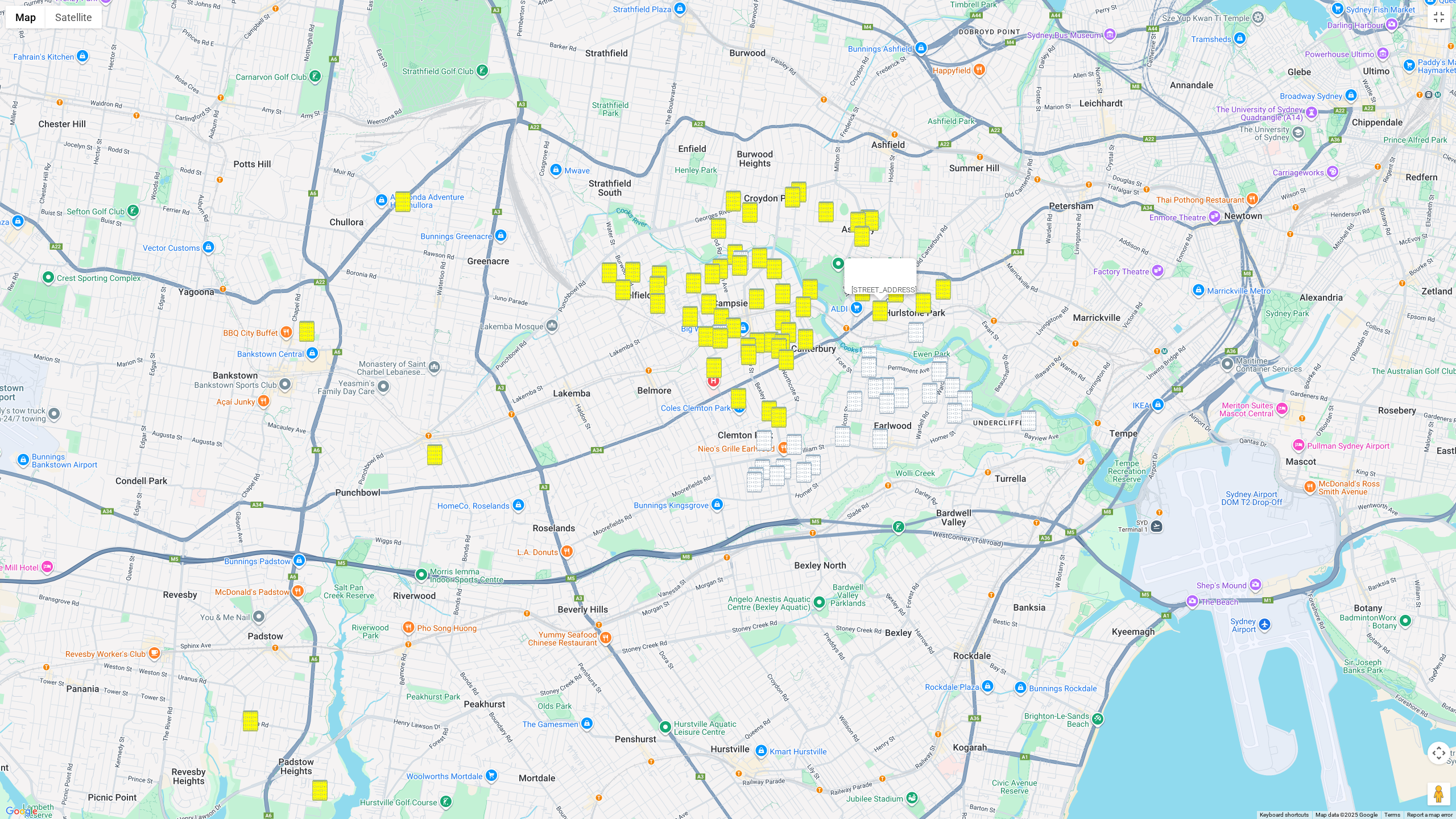
click at [941, 355] on div "57 Kilbride Street, HURLSTONE PARK NSW 2193" at bounding box center [728, 409] width 1456 height 819
drag, startPoint x: 941, startPoint y: 371, endPoint x: 949, endPoint y: 378, distance: 10.6
click at [941, 371] on img "77 Wardell Road, EARLWOOD NSW 2206" at bounding box center [939, 372] width 15 height 21
drag, startPoint x: 1029, startPoint y: 416, endPoint x: 933, endPoint y: 392, distance: 99.0
click at [1029, 416] on img "49A Bayview Avenue, EARLWOOD NSW 2206" at bounding box center [1028, 420] width 15 height 21
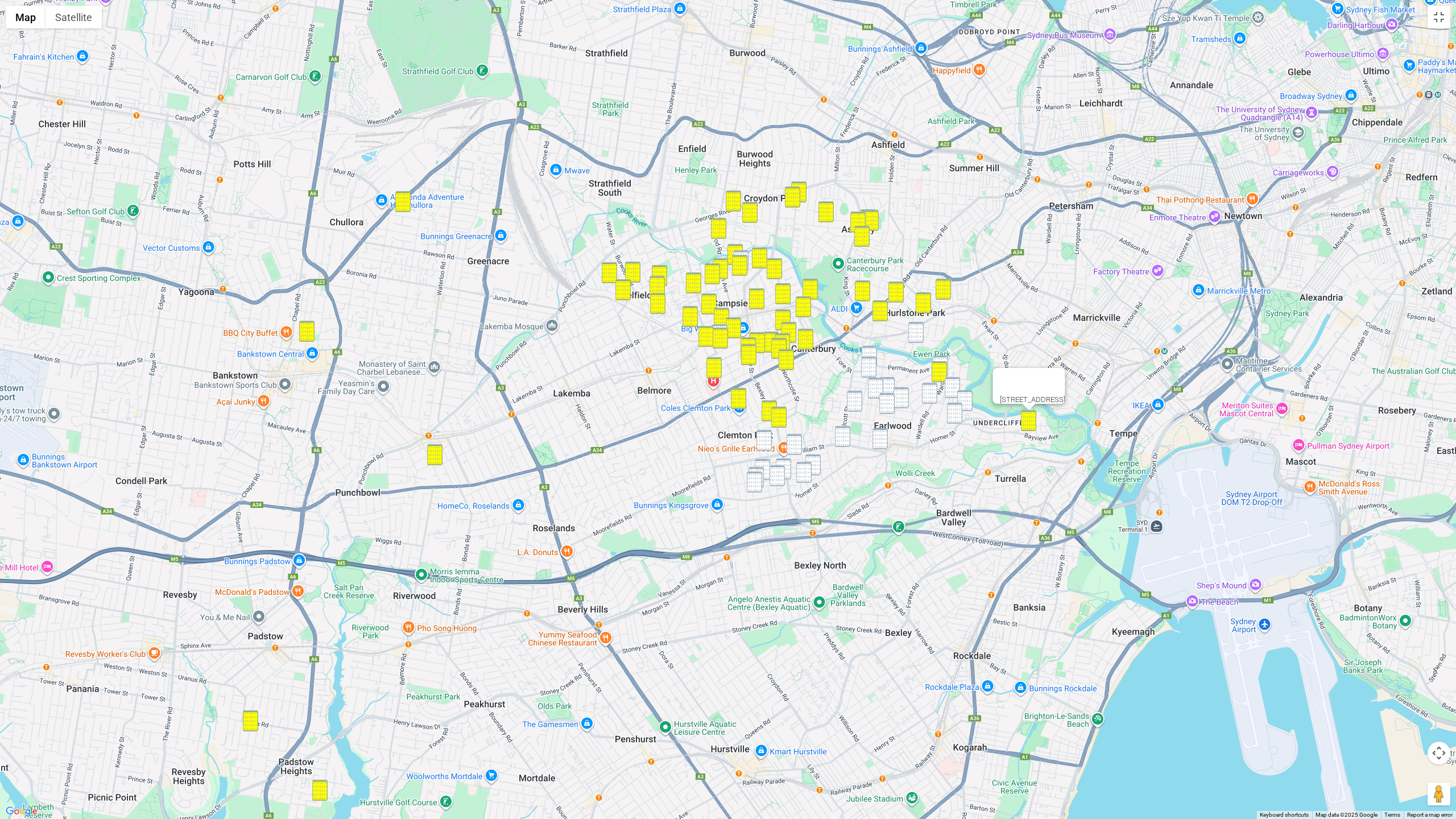
click at [868, 348] on img "132 Permanent Avenue, EARLWOOD NSW 2206" at bounding box center [869, 356] width 15 height 21
click at [915, 345] on div "132 Permanent Avenue, EARLWOOD NSW 2206" at bounding box center [728, 409] width 1456 height 819
click at [915, 342] on img "29 Foord Avenue, HURLSTONE PARK NSW 2193" at bounding box center [916, 332] width 15 height 21
click at [942, 359] on img "63B Wardell Road, EARLWOOD NSW 2206" at bounding box center [940, 366] width 15 height 21
drag, startPoint x: 951, startPoint y: 388, endPoint x: 963, endPoint y: 397, distance: 15.0
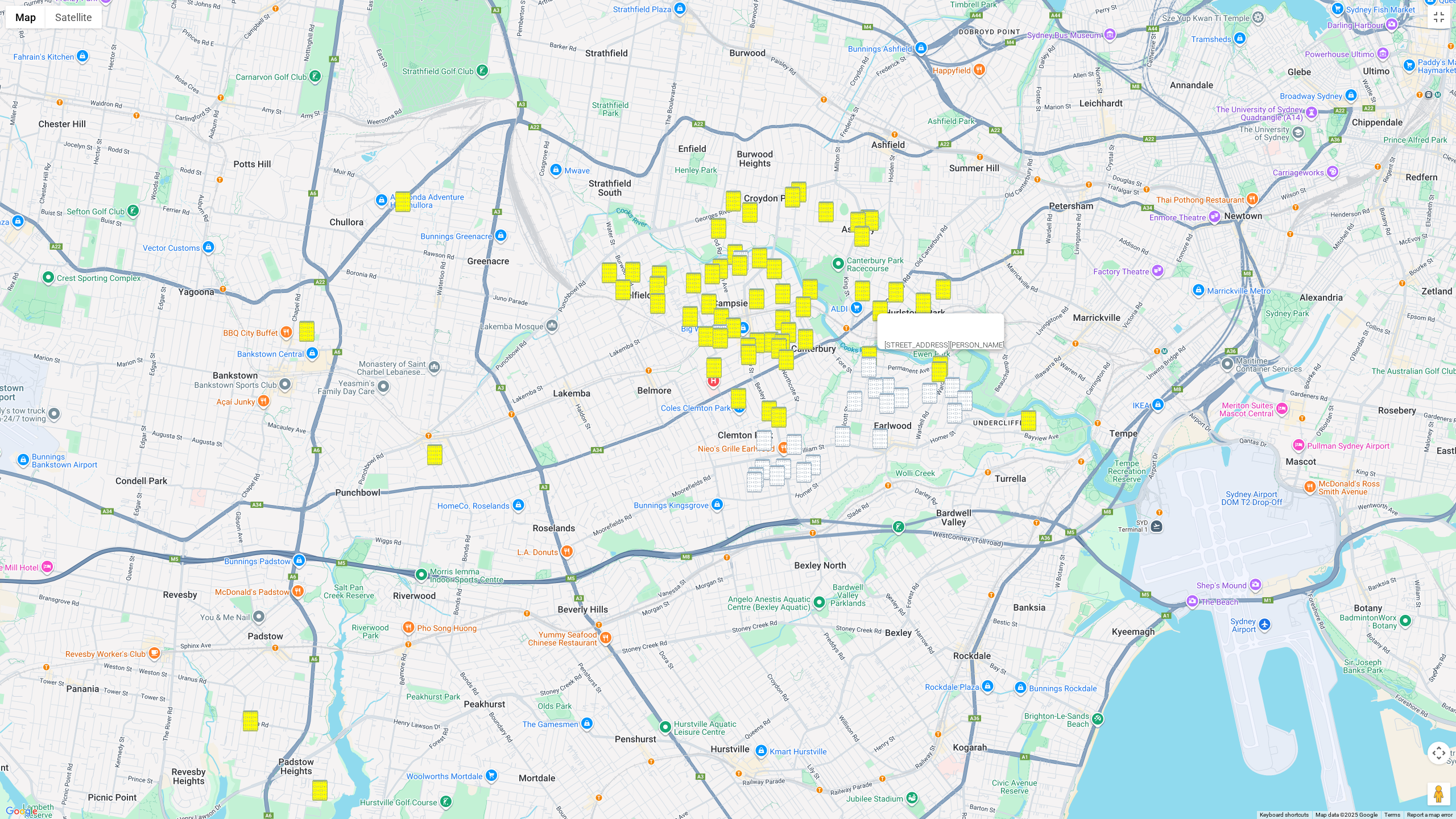
click at [951, 388] on img "3-3A Bass Road, EARLWOOD NSW 2206" at bounding box center [952, 387] width 15 height 21
drag, startPoint x: 963, startPoint y: 397, endPoint x: 950, endPoint y: 393, distance: 13.6
click at [963, 397] on img "83 Homer Street, EARLWOOD NSW 2206" at bounding box center [964, 400] width 15 height 21
drag, startPoint x: 867, startPoint y: 367, endPoint x: 856, endPoint y: 363, distance: 11.7
click at [867, 367] on img "4 Karool Avenue, EARLWOOD NSW 2206" at bounding box center [869, 367] width 15 height 21
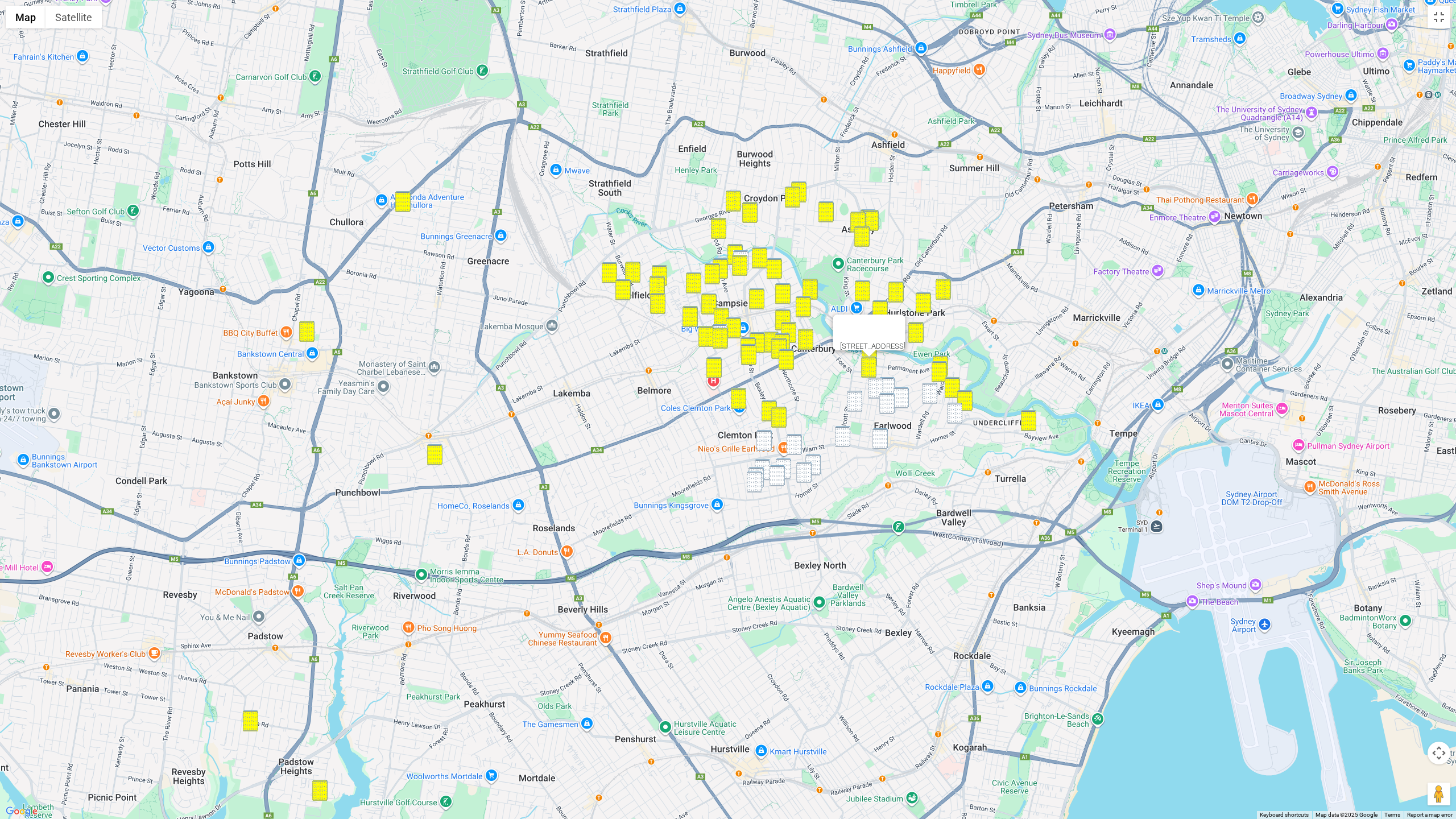
drag, startPoint x: 769, startPoint y: 440, endPoint x: 814, endPoint y: 447, distance: 45.5
click at [769, 440] on img "29 Ferrier Parade, CLEMTON PARK NSW 2206" at bounding box center [764, 440] width 15 height 21
click at [795, 446] on img "188 William Street, EARLWOOD NSW 2206" at bounding box center [794, 444] width 15 height 21
drag, startPoint x: 762, startPoint y: 465, endPoint x: 758, endPoint y: 472, distance: 8.1
click at [762, 465] on img "17 Junee Crescent, KINGSGROVE NSW 2208" at bounding box center [762, 469] width 15 height 21
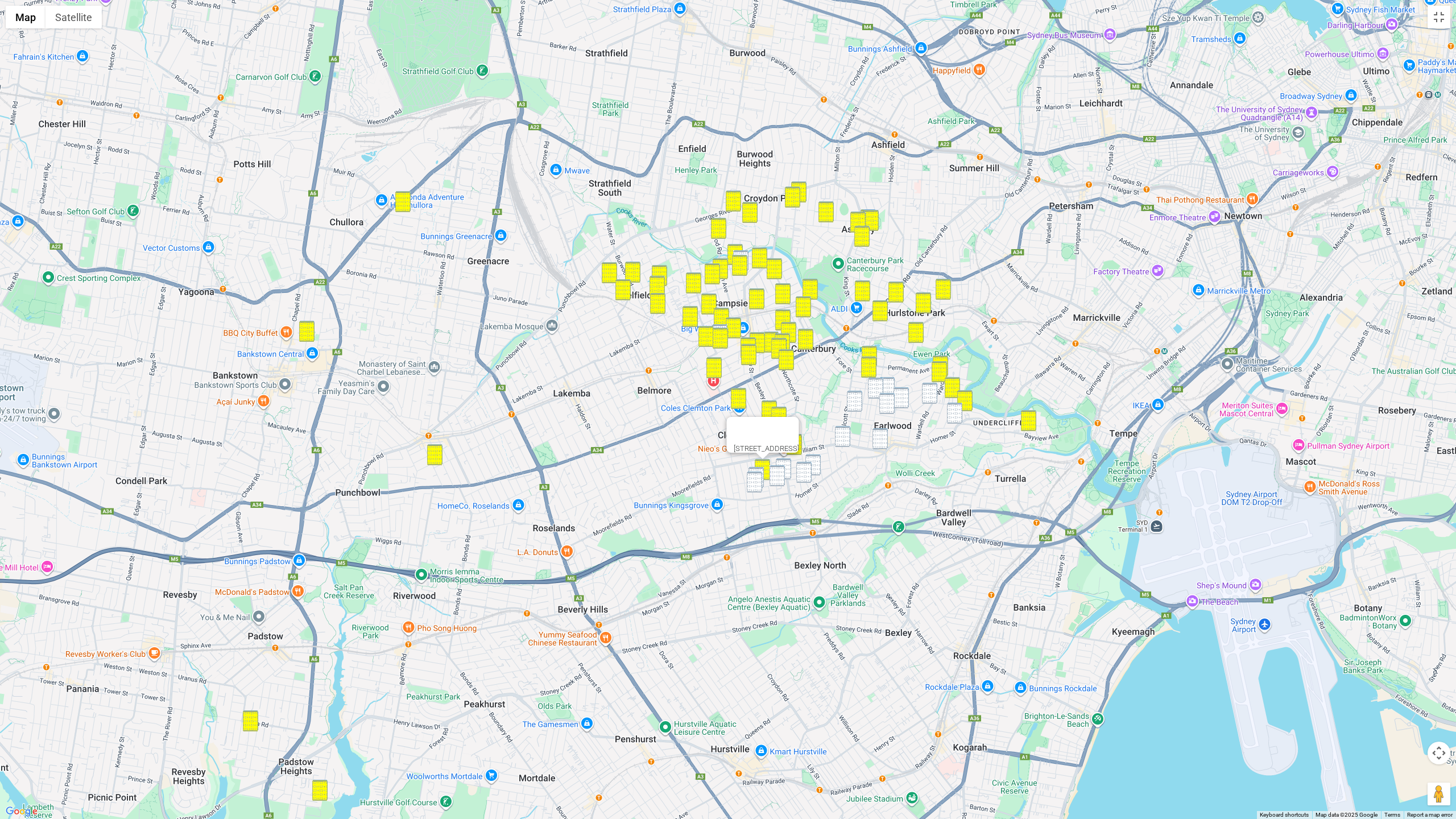
click at [756, 470] on img "33 Junee Crescent, KINGSGROVE NSW 2208" at bounding box center [756, 477] width 15 height 21
click at [756, 477] on img "64 Rosemeath Avenue, KINGSGROVE NSW 2208" at bounding box center [754, 482] width 15 height 21
click at [780, 476] on img "24 Miller Street, KINGSGROVE NSW 2208" at bounding box center [777, 476] width 15 height 21
drag, startPoint x: 853, startPoint y: 402, endPoint x: 878, endPoint y: 422, distance: 32.0
click at [853, 402] on img "69 Richmond Street, EARLWOOD NSW 2206" at bounding box center [855, 401] width 15 height 21
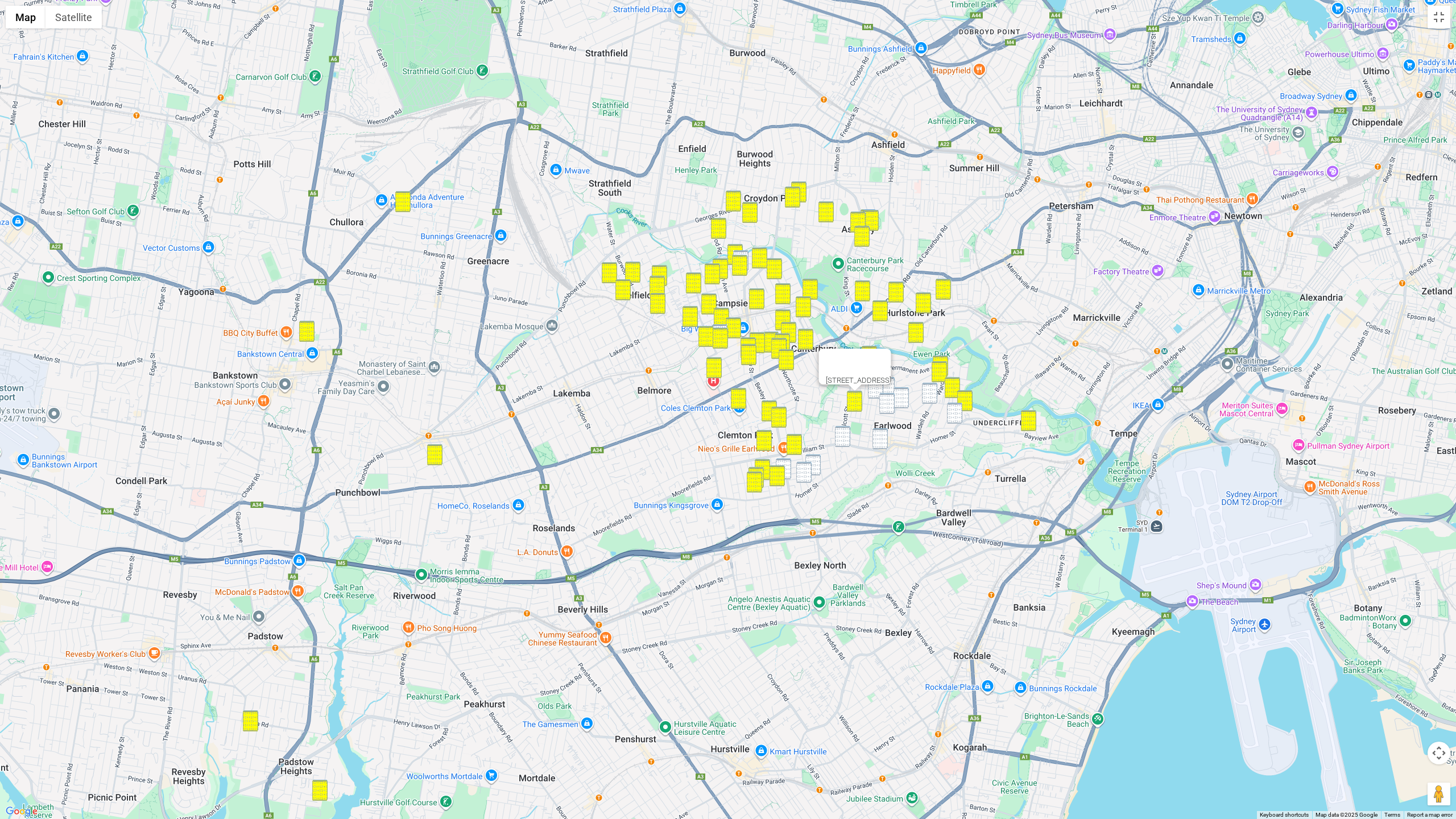
click at [883, 435] on img "19 William Street, EARLWOOD NSW 2206" at bounding box center [880, 439] width 15 height 21
drag, startPoint x: 843, startPoint y: 437, endPoint x: 838, endPoint y: 441, distance: 6.4
click at [843, 437] on img "84-86 William Street, EARLWOOD NSW 2206" at bounding box center [843, 436] width 15 height 21
click at [813, 461] on img "51 Main Street, EARLWOOD NSW 2206" at bounding box center [813, 465] width 15 height 21
drag, startPoint x: 800, startPoint y: 470, endPoint x: 786, endPoint y: 469, distance: 14.0
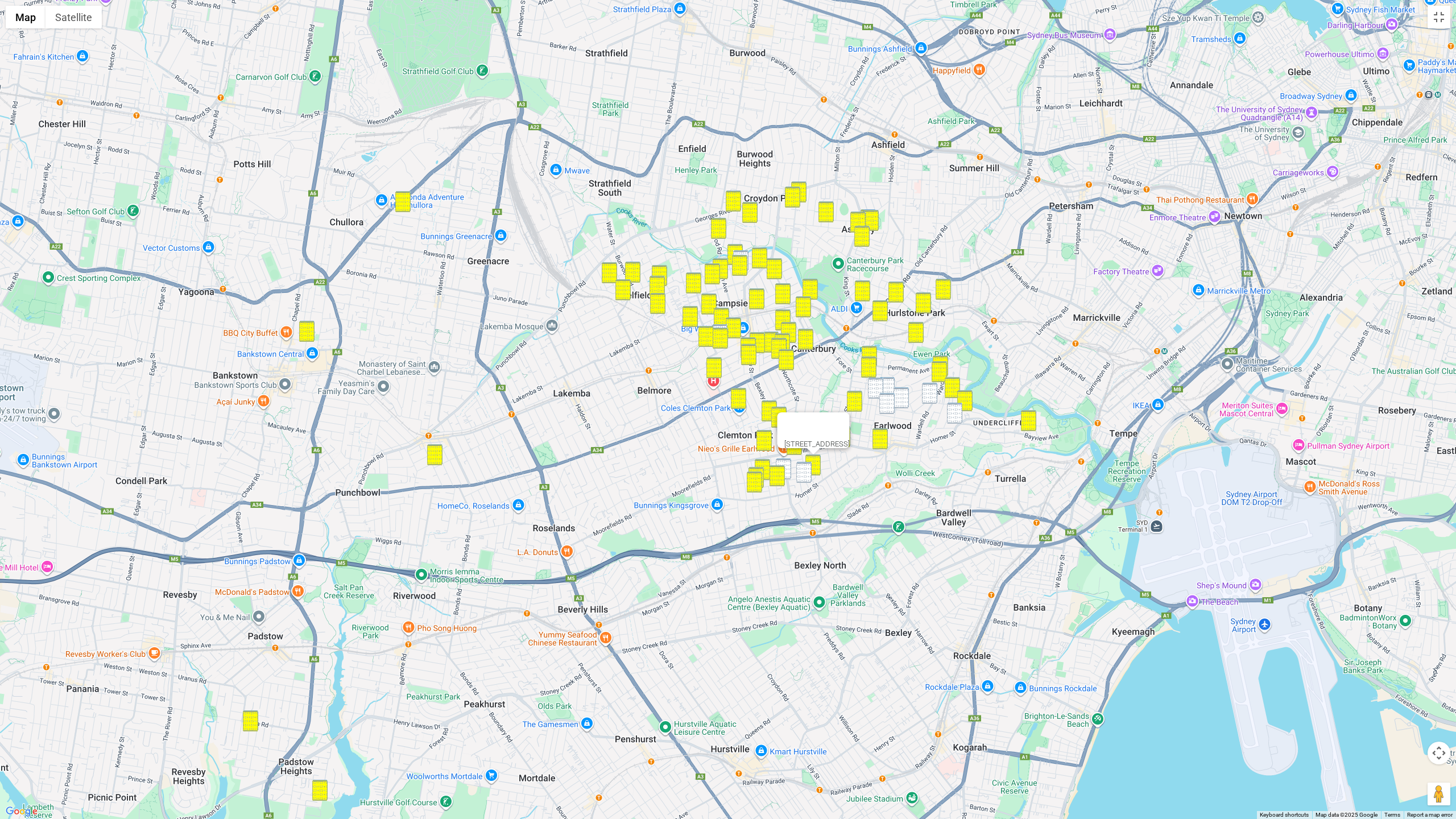
click at [799, 470] on img "14 Angus Street, EARLWOOD NSW 2206" at bounding box center [804, 472] width 15 height 21
click at [786, 469] on img "195 Bexley Road, KINGSGROVE NSW 2208" at bounding box center [783, 469] width 15 height 21
click at [874, 384] on img "51 Thompson Street, EARLWOOD NSW 2206" at bounding box center [875, 388] width 15 height 21
drag, startPoint x: 889, startPoint y: 384, endPoint x: 887, endPoint y: 404, distance: 20.1
click at [889, 384] on img "63 Gueudecourt Avenue, EARLWOOD NSW 2206" at bounding box center [887, 387] width 15 height 21
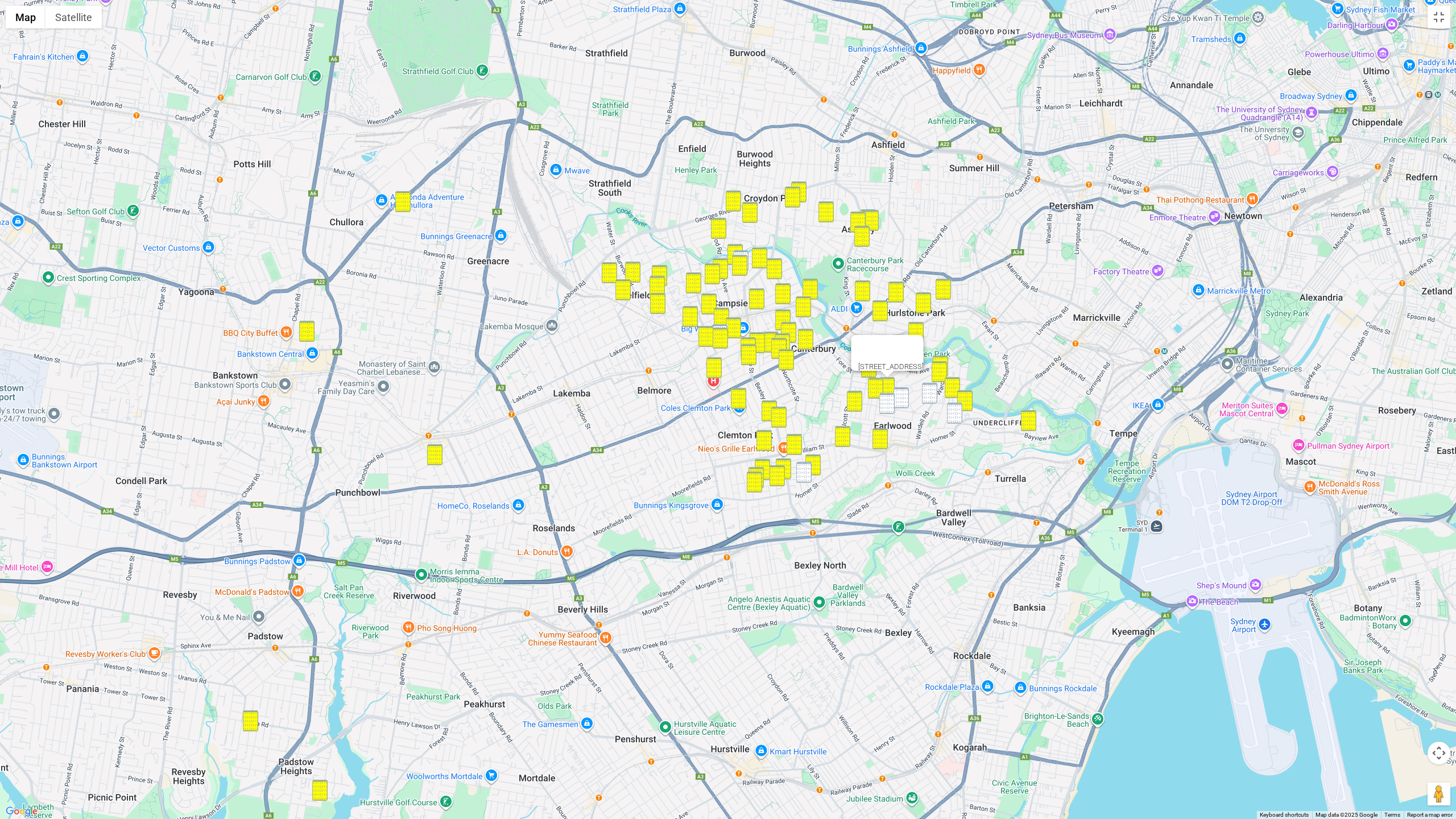
click at [887, 404] on img "41 Kitchener Avenue, EARLWOOD NSW 2206" at bounding box center [887, 403] width 15 height 21
click at [906, 399] on img "25 Fricourt Avenue, EARLWOOD NSW 2206" at bounding box center [901, 398] width 15 height 21
click at [934, 394] on img "119 Wardell Road, EARLWOOD NSW 2206" at bounding box center [929, 393] width 15 height 21
click at [957, 411] on img "117-119 Homer Street, EARLWOOD NSW 2206" at bounding box center [954, 413] width 15 height 21
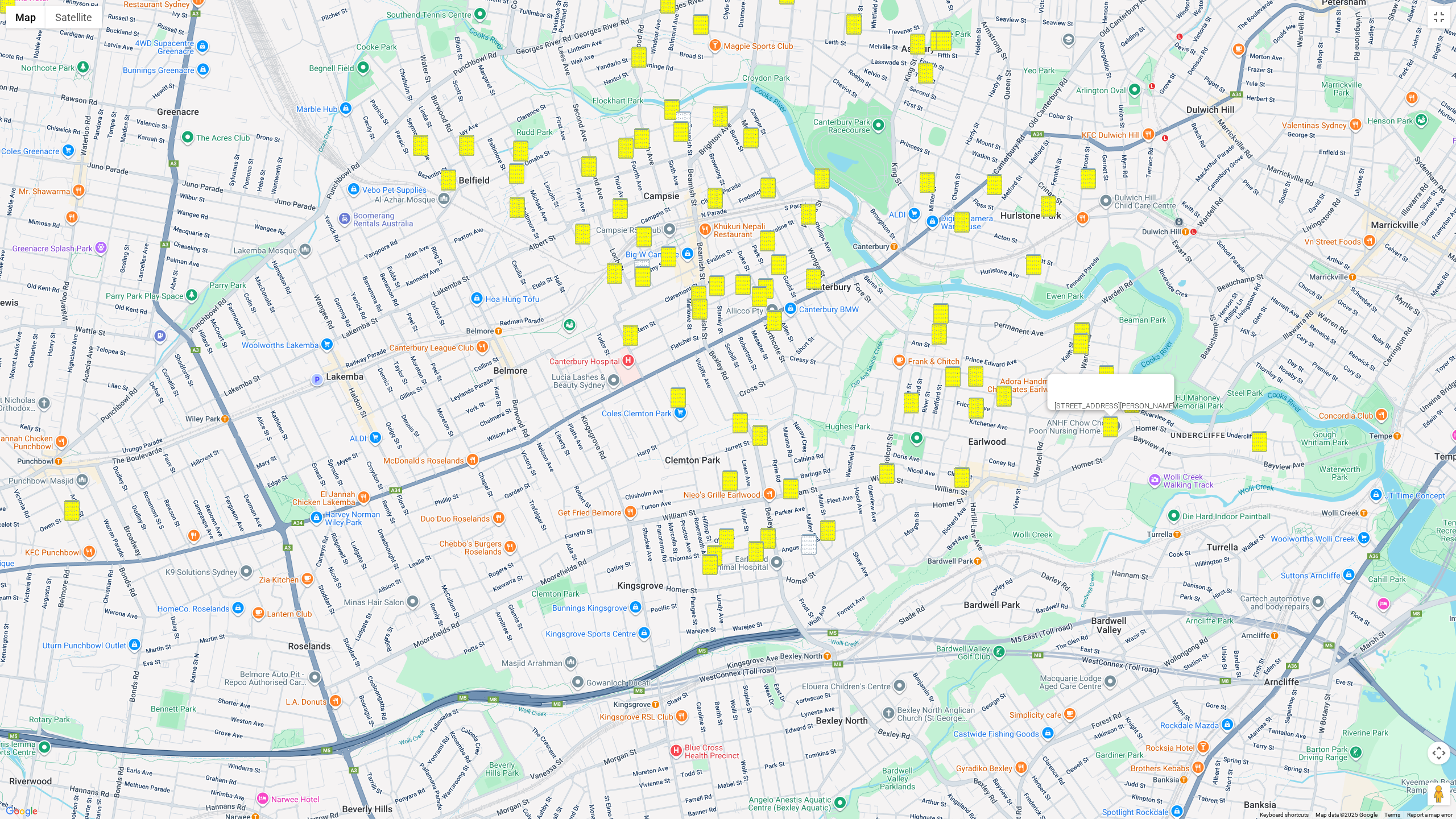
click at [638, 265] on img "70-72 Amy Street, CAMPSIE NSW 2194" at bounding box center [642, 269] width 15 height 21
drag, startPoint x: 682, startPoint y: 113, endPoint x: 702, endPoint y: 144, distance: 36.9
click at [682, 113] on img "32 Beamish Street, CAMPSIE NSW 2194" at bounding box center [683, 122] width 15 height 21
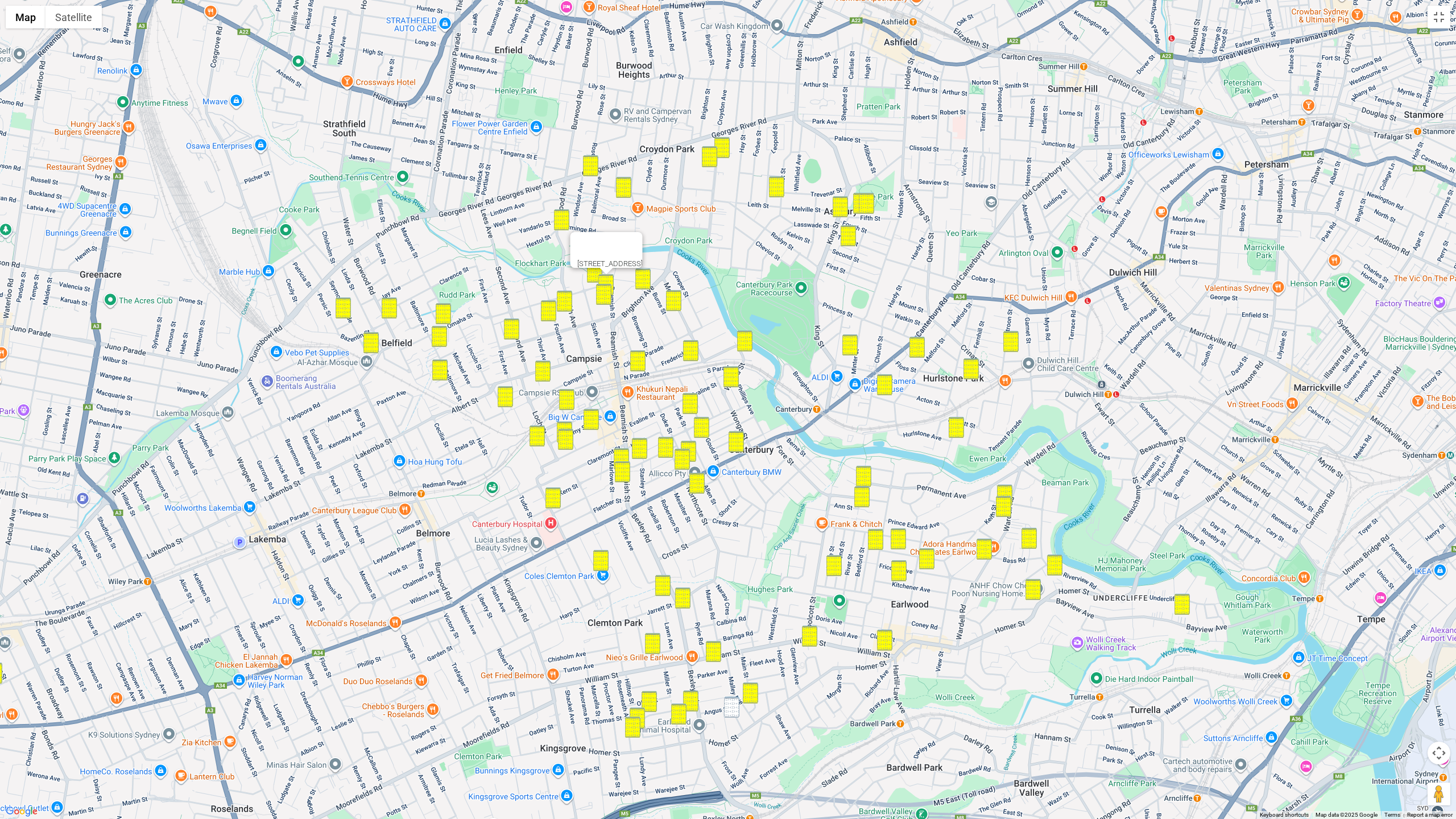
drag, startPoint x: 867, startPoint y: 211, endPoint x: 790, endPoint y: 364, distance: 171.3
click at [792, 368] on div "32 Beamish Street, CAMPSIE NSW 2194" at bounding box center [728, 409] width 1456 height 819
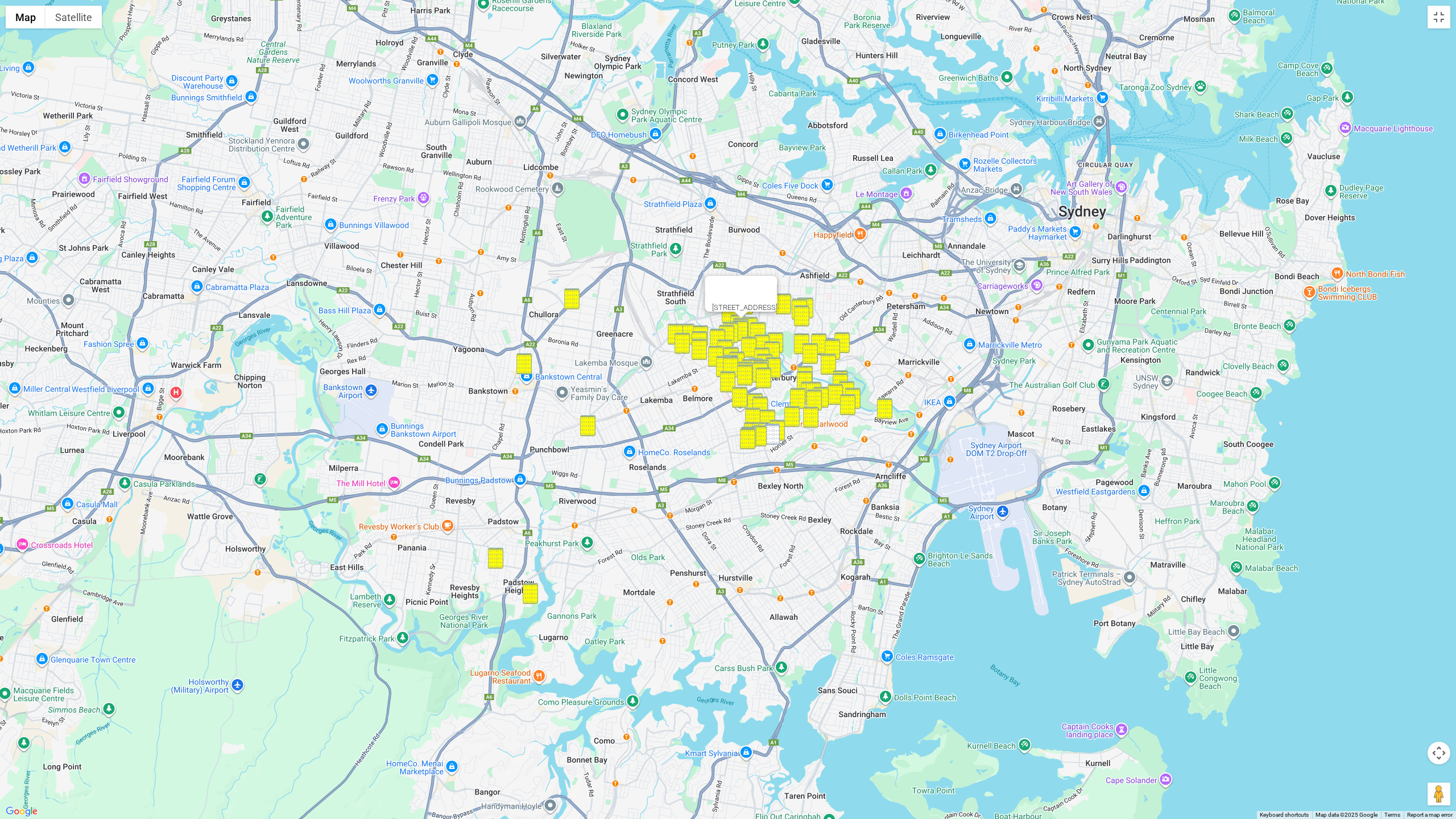
click at [769, 433] on img "14 Angus Street, EARLWOOD NSW 2206" at bounding box center [772, 434] width 15 height 21
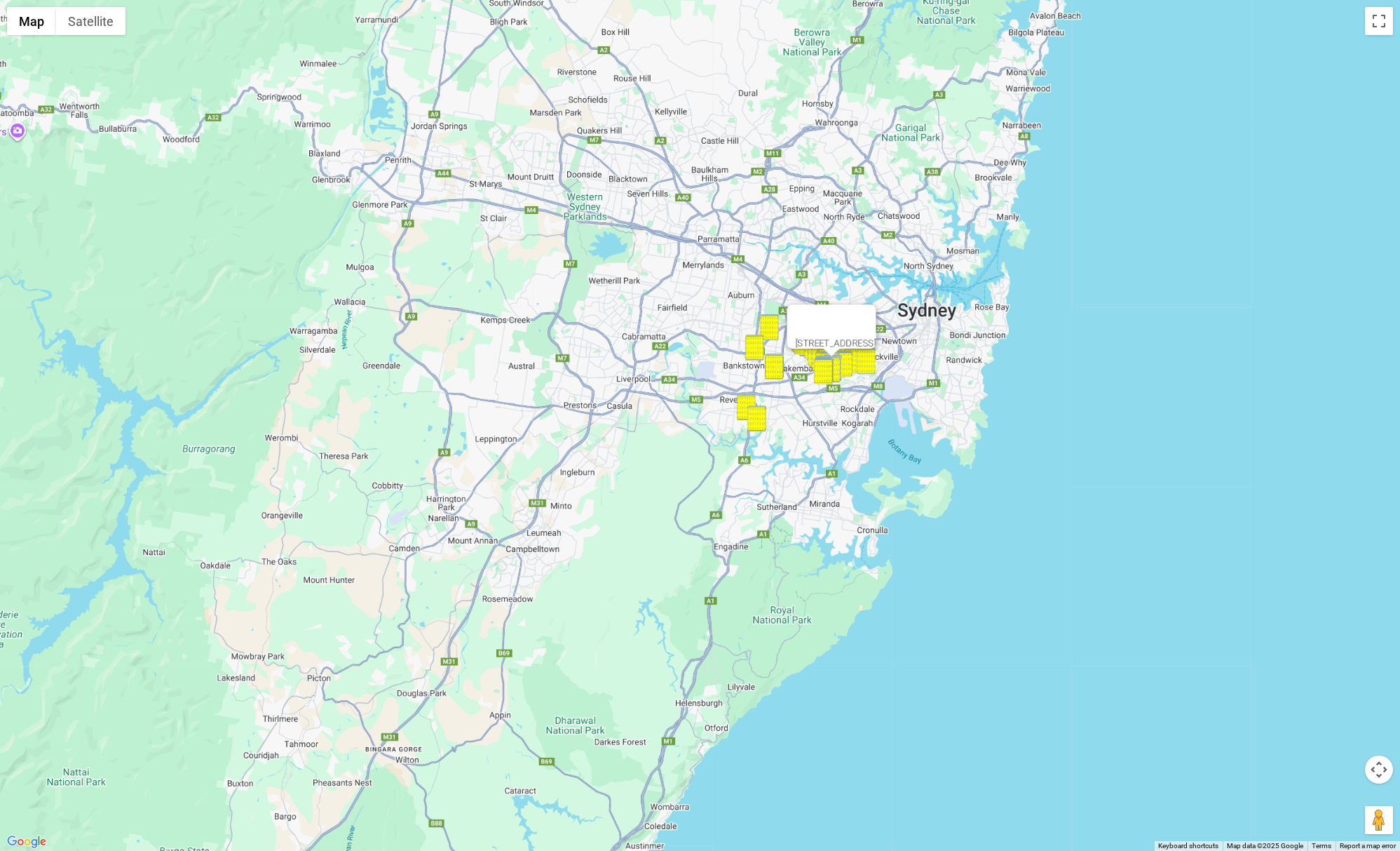
drag, startPoint x: 803, startPoint y: 641, endPoint x: 792, endPoint y: 627, distance: 17.8
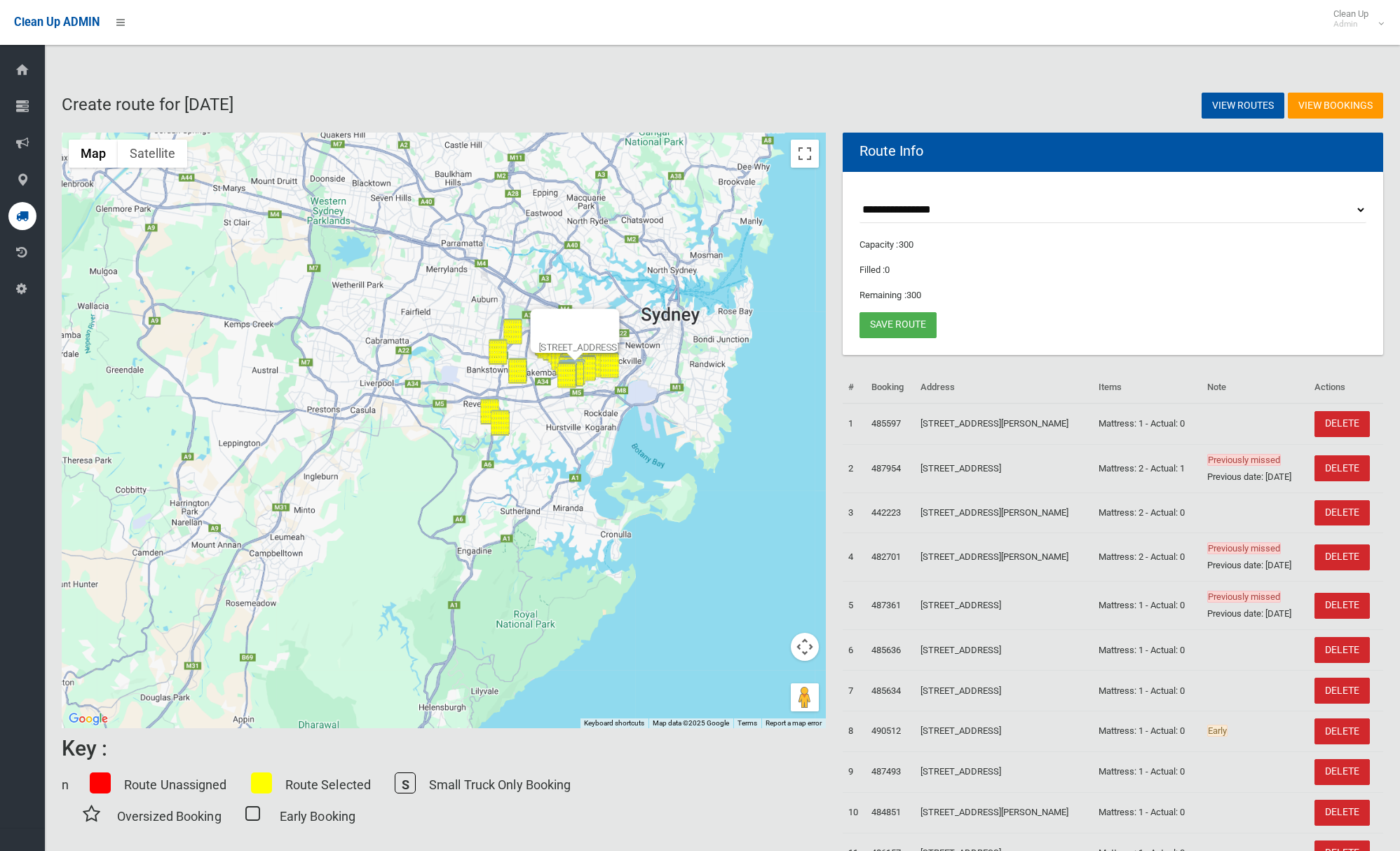
click at [803, 640] on button "Map camera controls" at bounding box center [805, 647] width 28 height 28
click at [585, 323] on div at bounding box center [562, 325] width 47 height 34
click at [619, 313] on button "Close" at bounding box center [602, 325] width 34 height 34
click at [768, 607] on button "Zoom in" at bounding box center [770, 612] width 28 height 28
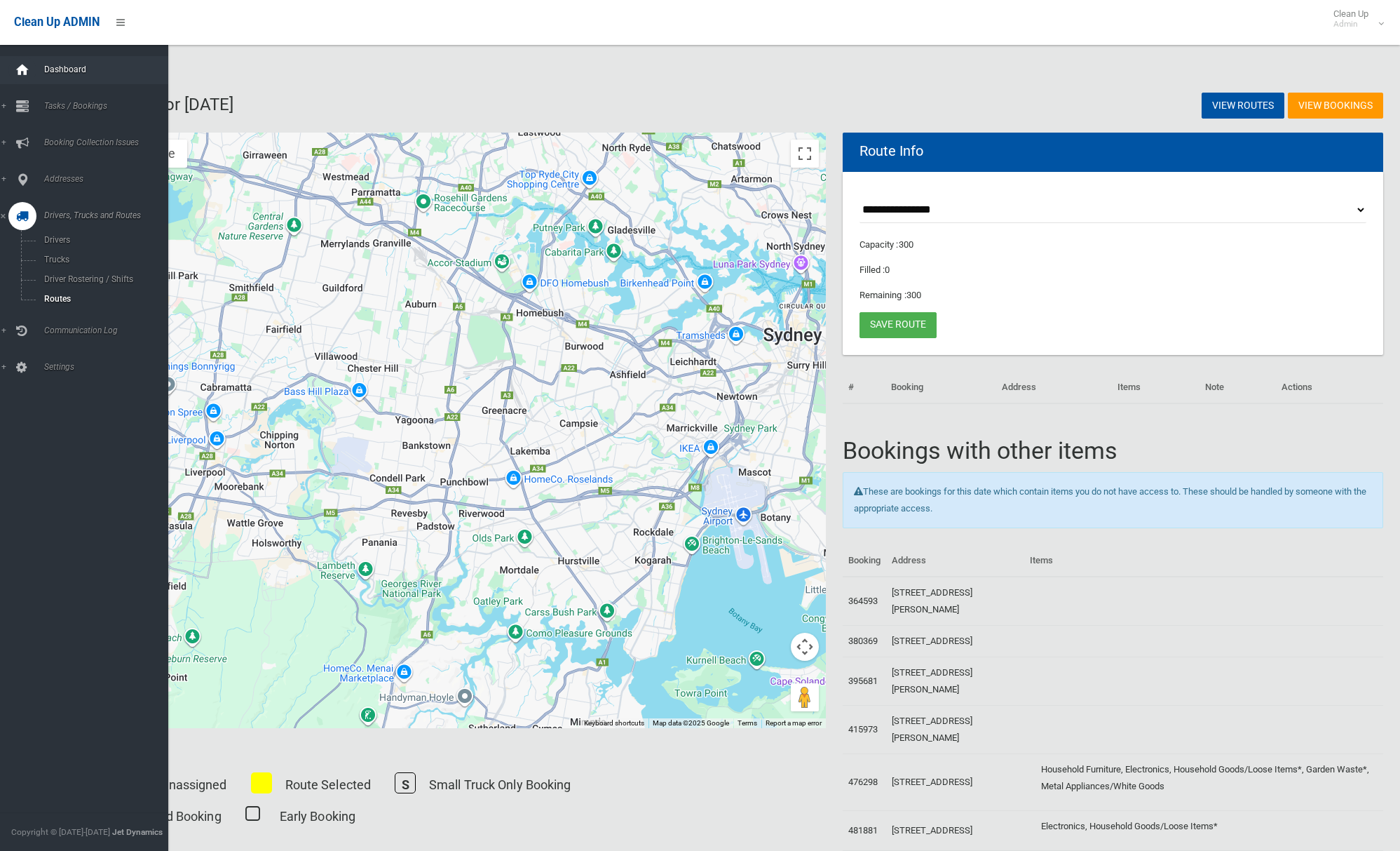
click at [24, 74] on icon at bounding box center [23, 70] width 16 height 28
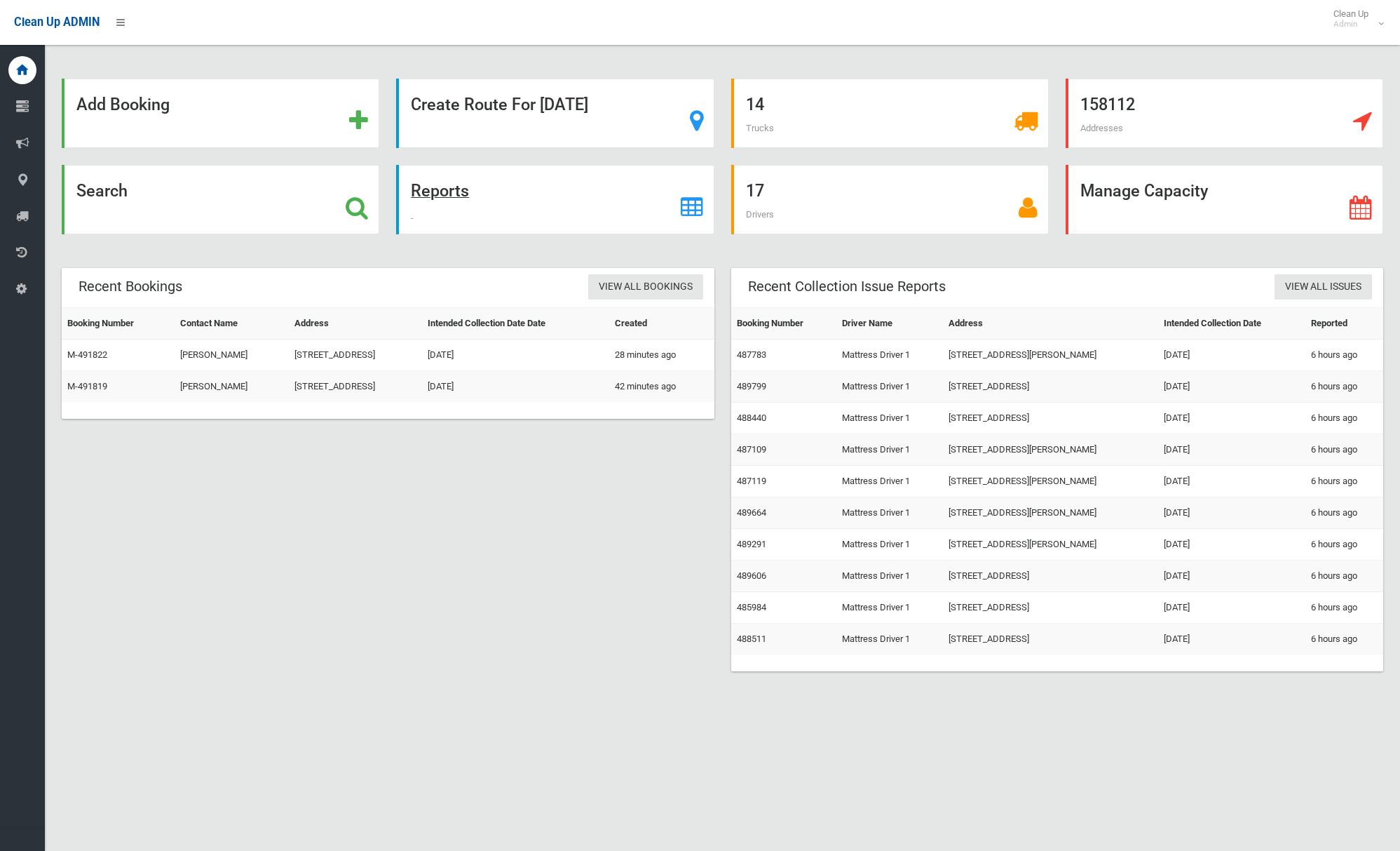
click at [456, 192] on strong "Reports" at bounding box center [440, 191] width 58 height 20
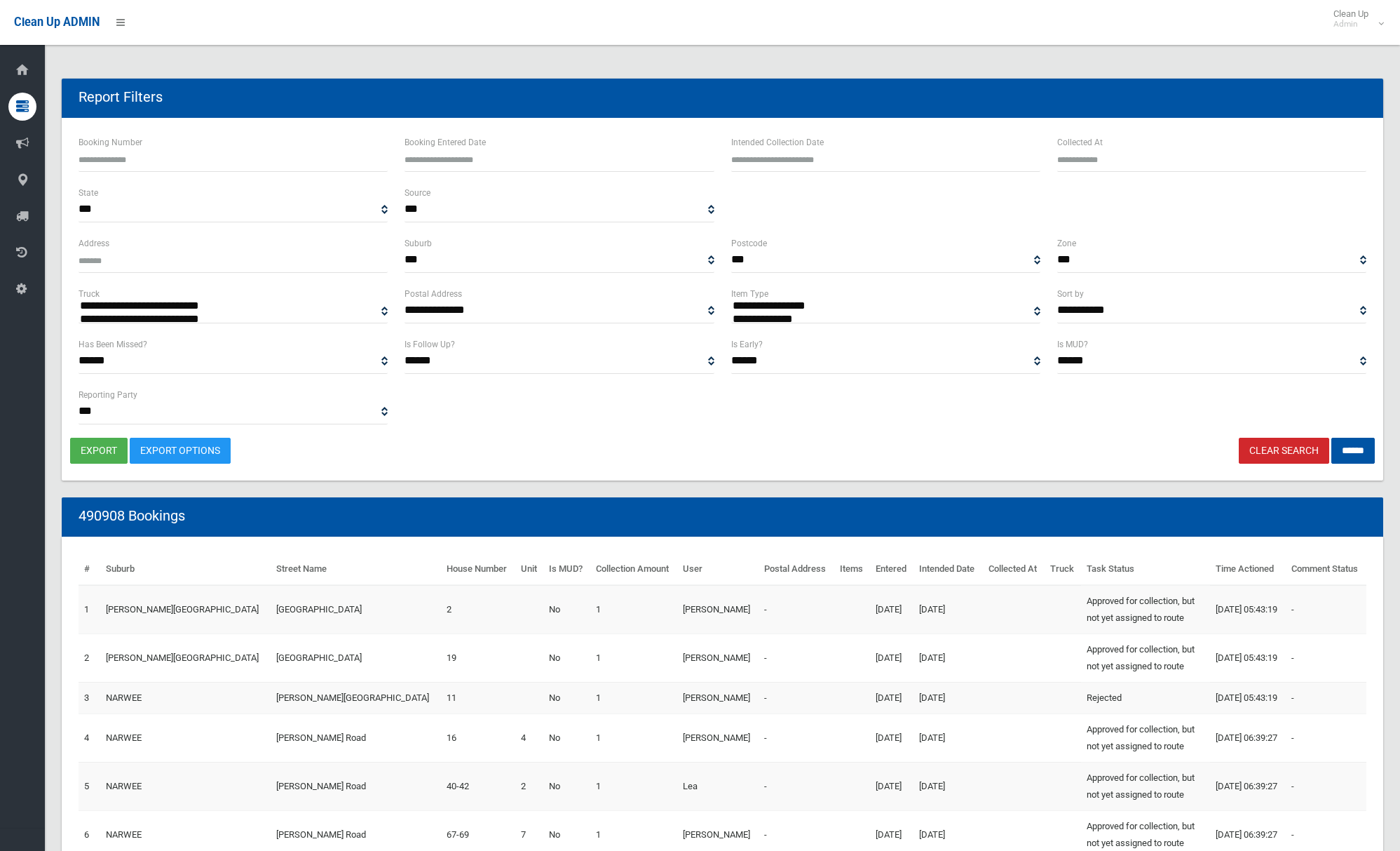
select select
type input "**********"
click at [840, 158] on input "text" at bounding box center [885, 158] width 309 height 26
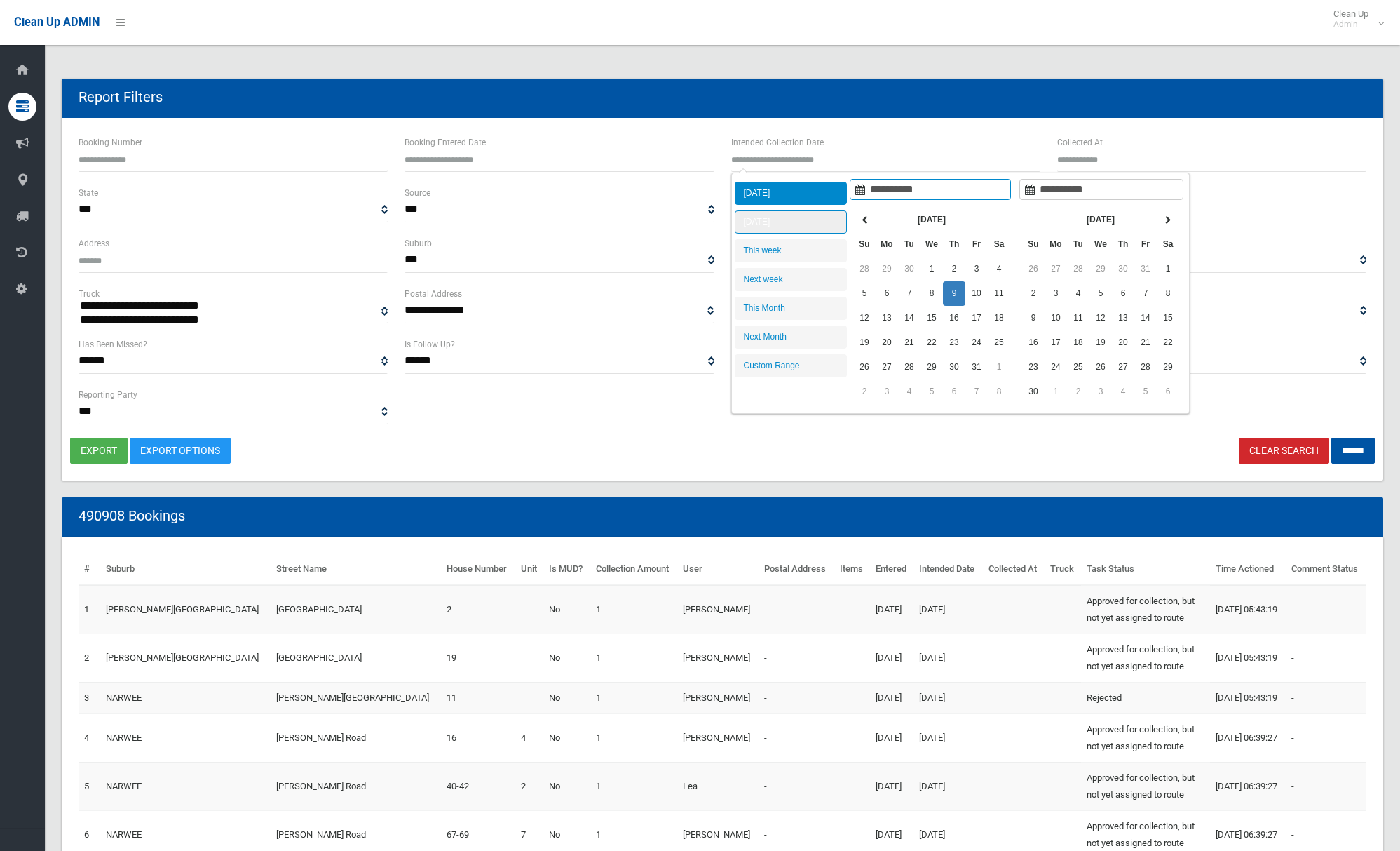
type input "**********"
drag, startPoint x: 814, startPoint y: 218, endPoint x: 983, endPoint y: 267, distance: 176.0
click at [814, 218] on li "[DATE]" at bounding box center [791, 221] width 113 height 23
type input "**********"
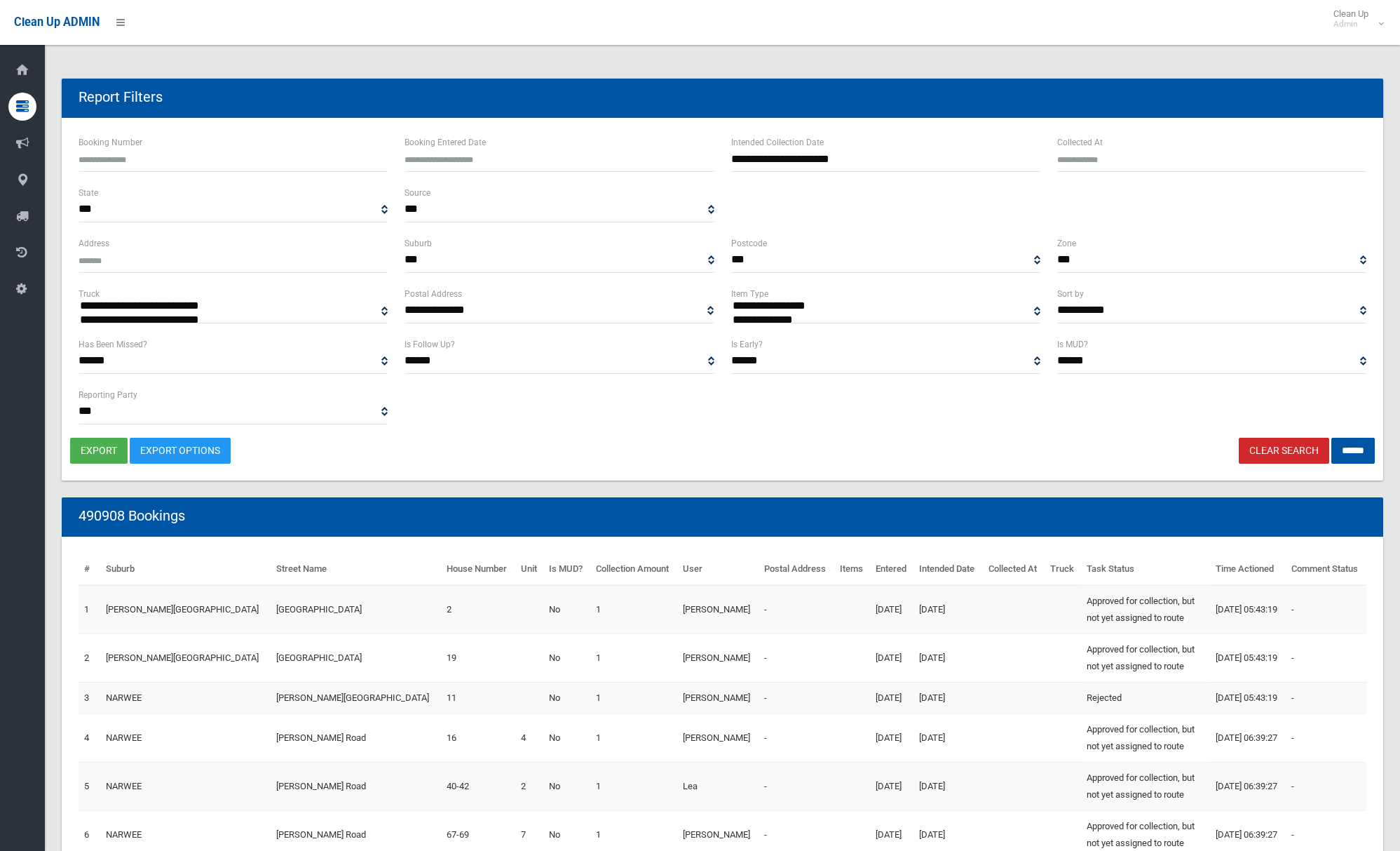
select select "**"
click at [1343, 452] on input "******" at bounding box center [1353, 450] width 43 height 26
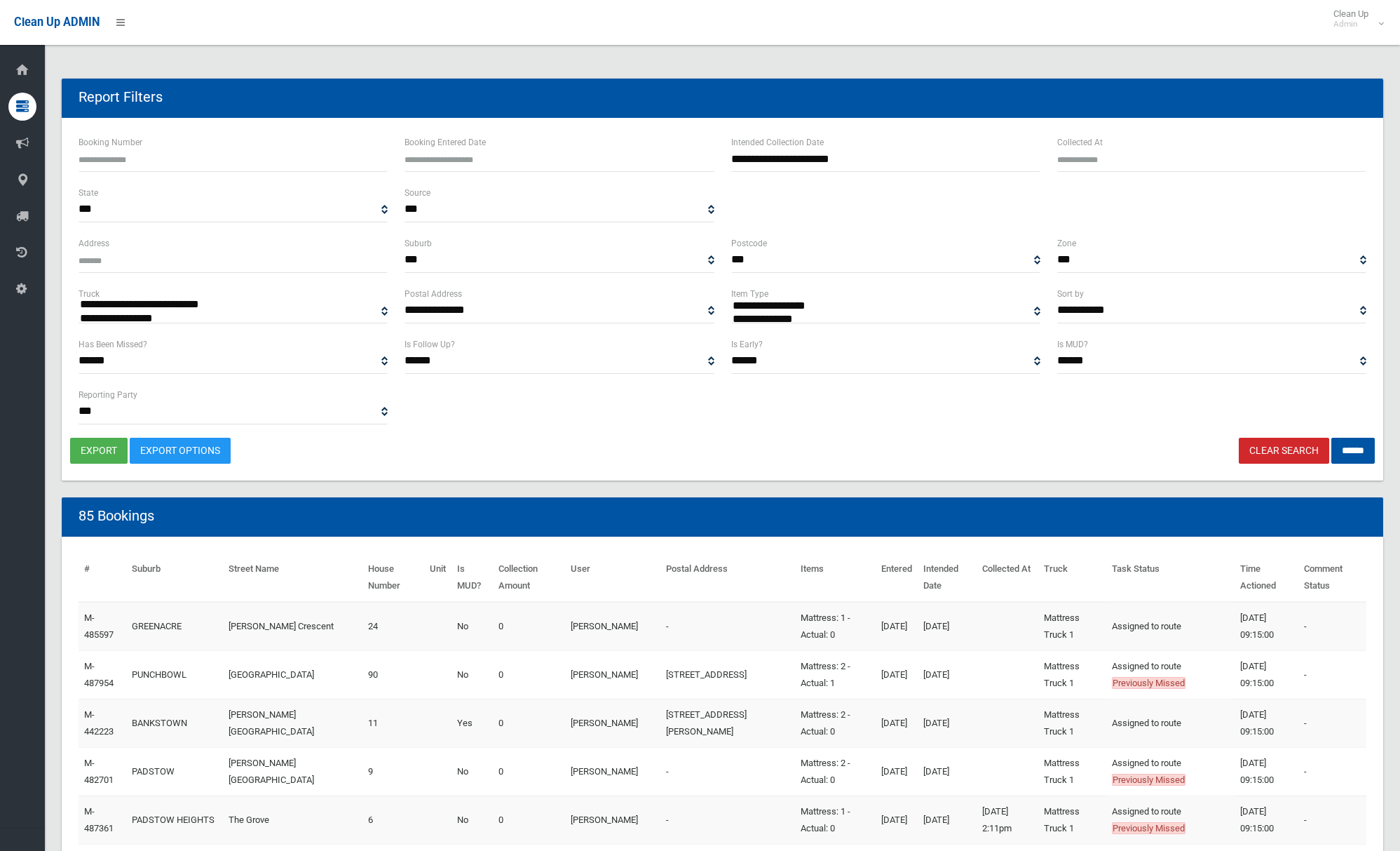
select select
click at [98, 452] on button "export" at bounding box center [98, 450] width 57 height 26
